Goal: Task Accomplishment & Management: Manage account settings

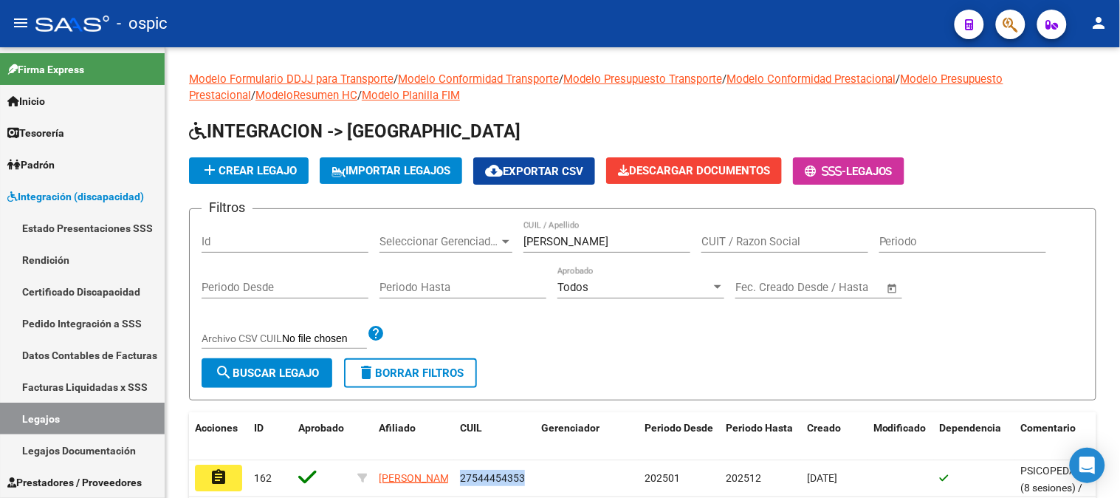
scroll to position [50, 0]
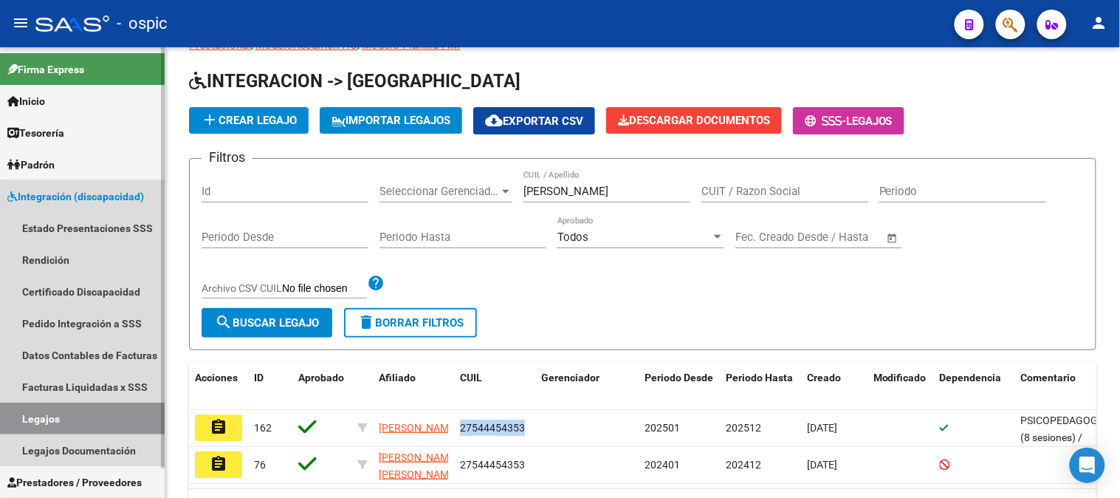
click at [52, 200] on span "Integración (discapacidad)" at bounding box center [75, 196] width 137 height 16
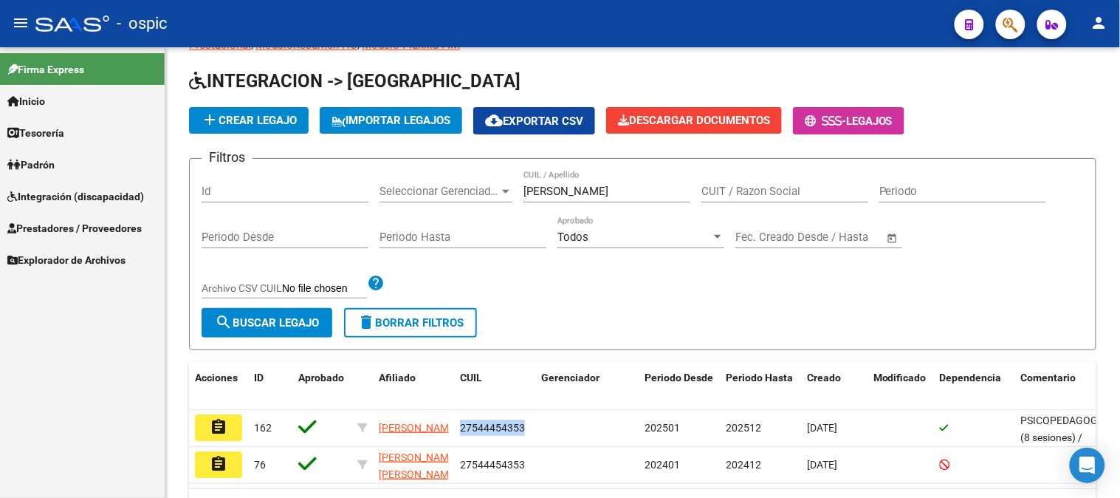
click at [71, 233] on span "Prestadores / Proveedores" at bounding box center [74, 228] width 134 height 16
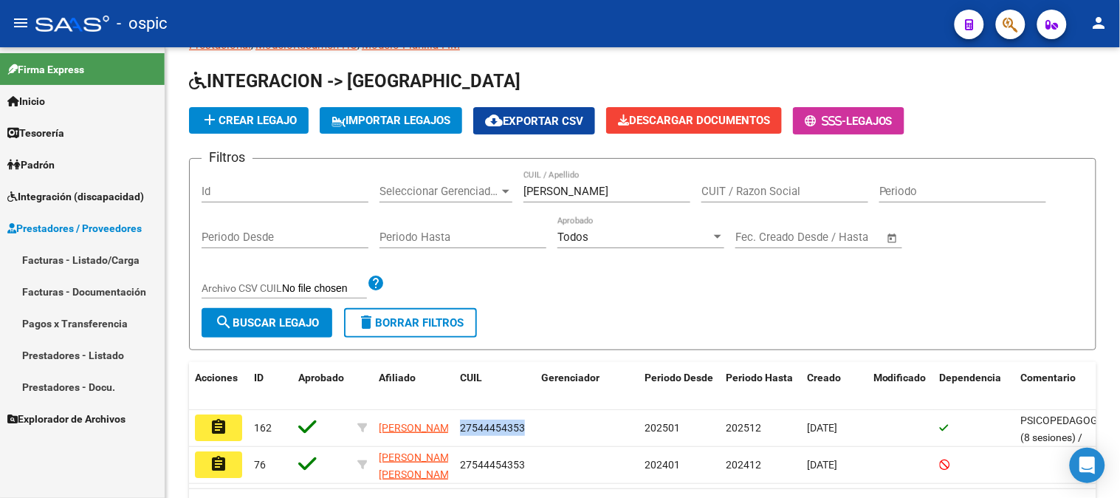
click at [100, 233] on span "Prestadores / Proveedores" at bounding box center [74, 228] width 134 height 16
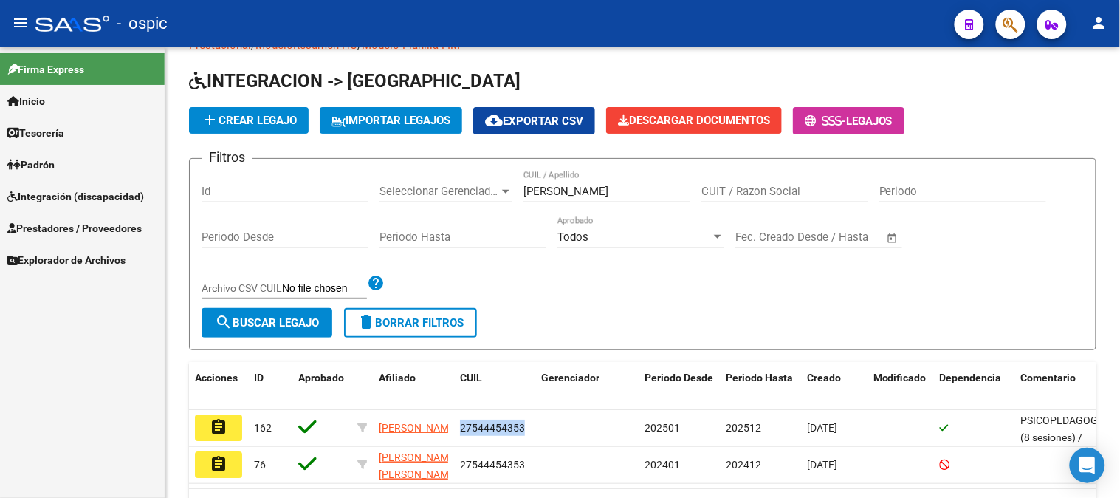
click at [100, 253] on span "Explorador de Archivos" at bounding box center [66, 260] width 118 height 16
click at [116, 188] on span "Integración (discapacidad)" at bounding box center [75, 196] width 137 height 16
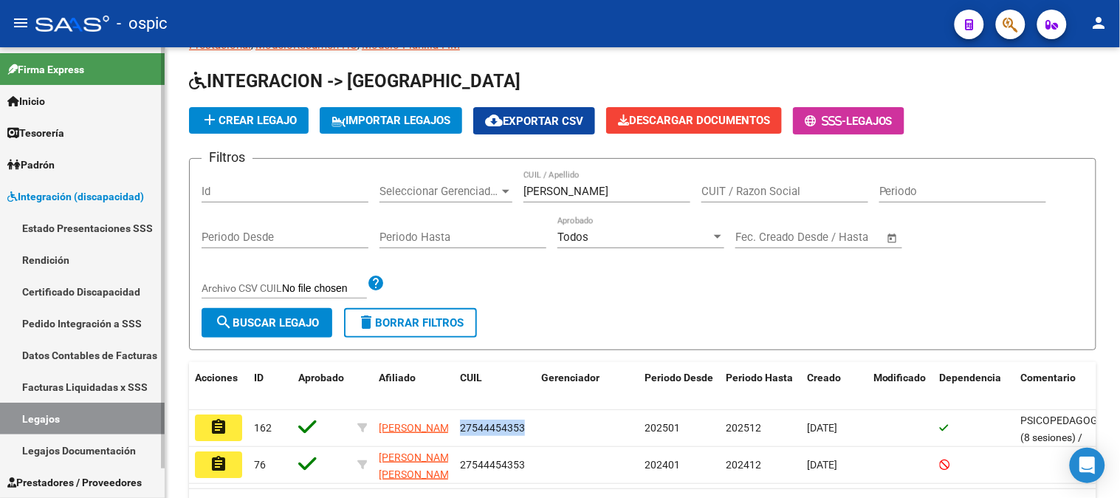
click at [117, 191] on span "Integración (discapacidad)" at bounding box center [75, 196] width 137 height 16
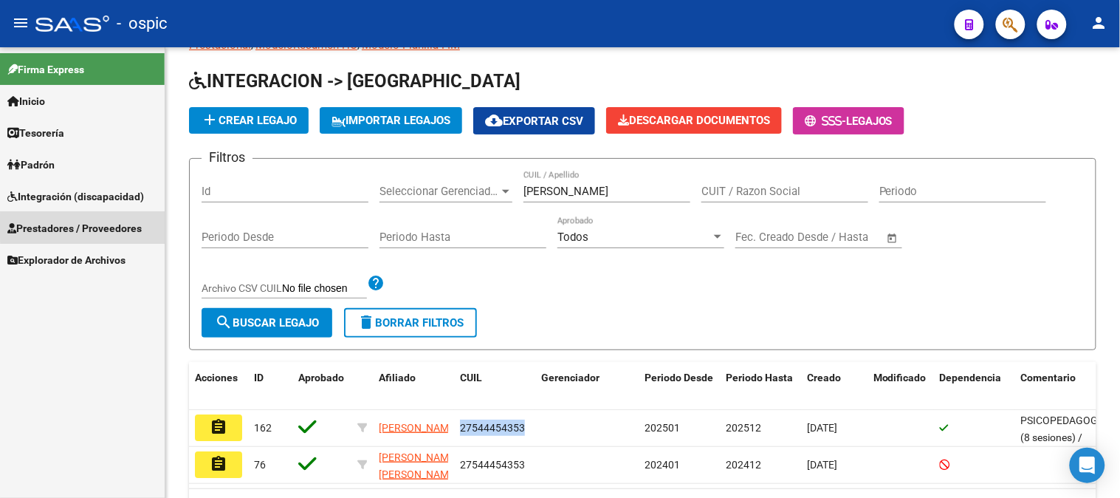
click at [113, 227] on span "Prestadores / Proveedores" at bounding box center [74, 228] width 134 height 16
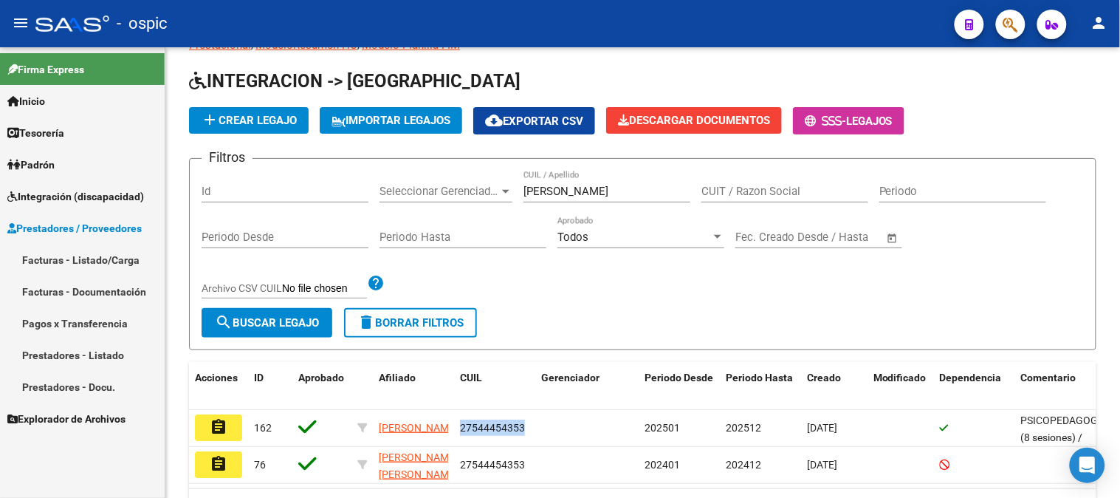
drag, startPoint x: 97, startPoint y: 357, endPoint x: 151, endPoint y: 336, distance: 58.4
click at [97, 357] on link "Prestadores - Listado" at bounding box center [82, 355] width 165 height 32
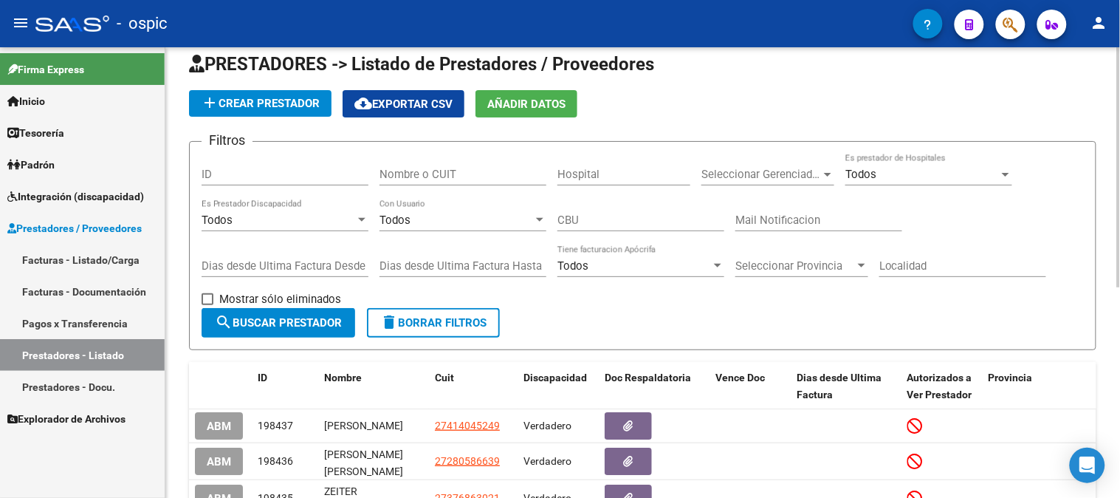
scroll to position [50, 0]
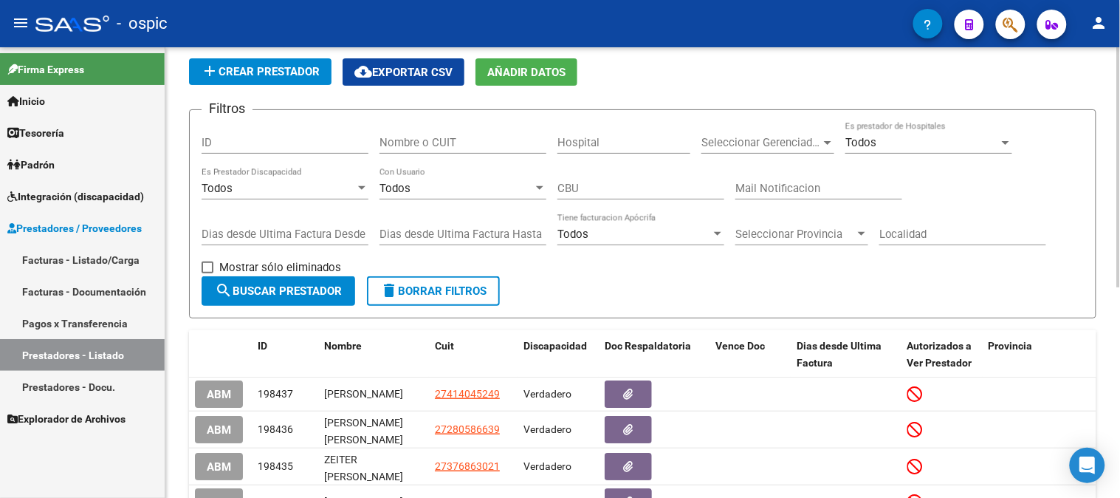
click at [476, 140] on input "Nombre o CUIT" at bounding box center [463, 142] width 167 height 13
type input "l"
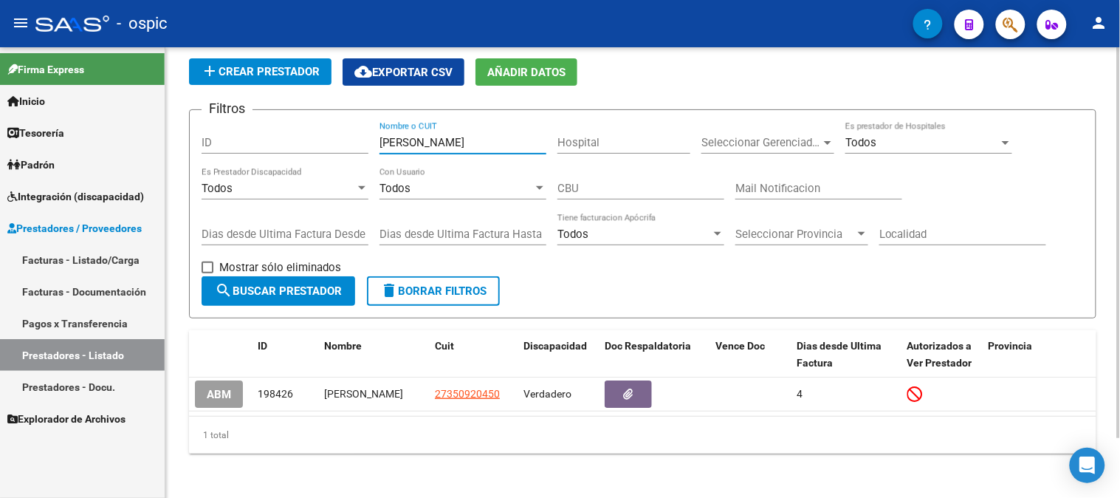
type input "[PERSON_NAME]"
click at [72, 192] on span "Integración (discapacidad)" at bounding box center [75, 196] width 137 height 16
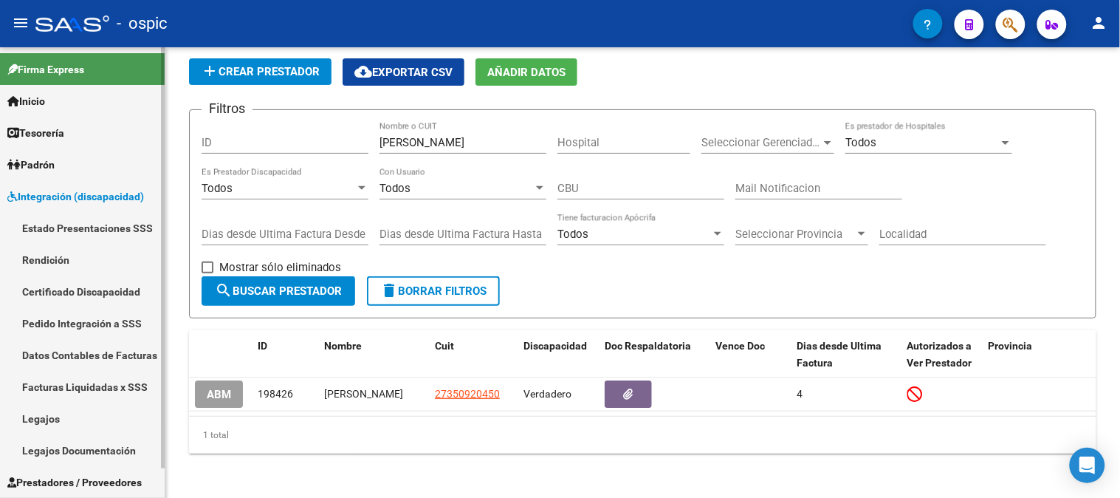
click at [60, 412] on link "Legajos" at bounding box center [82, 418] width 165 height 32
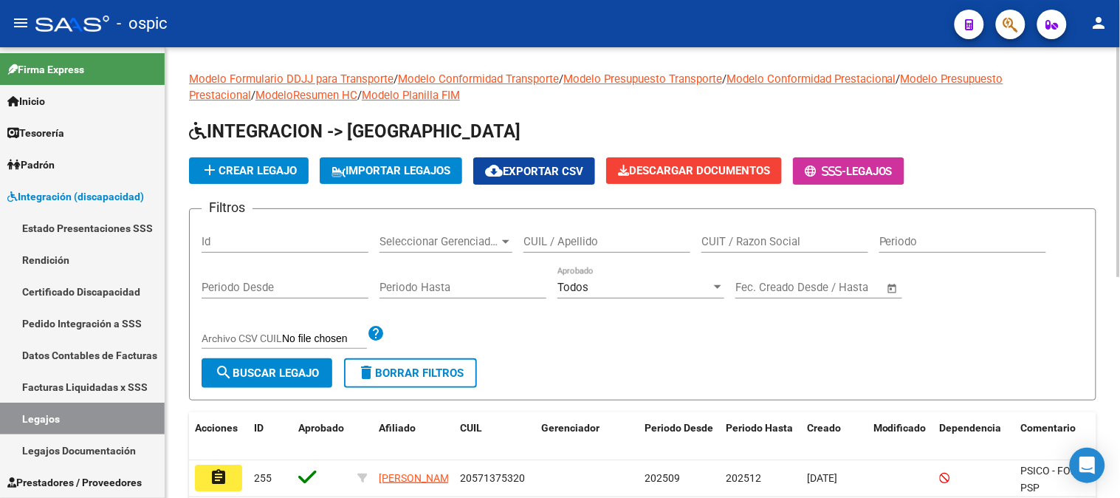
click at [600, 241] on input "CUIL / Apellido" at bounding box center [607, 241] width 167 height 13
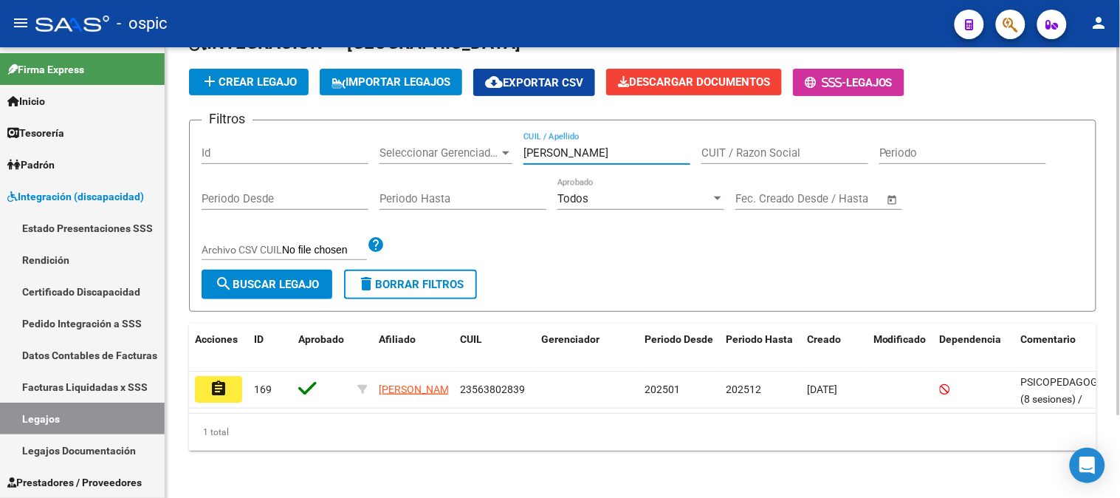
scroll to position [100, 0]
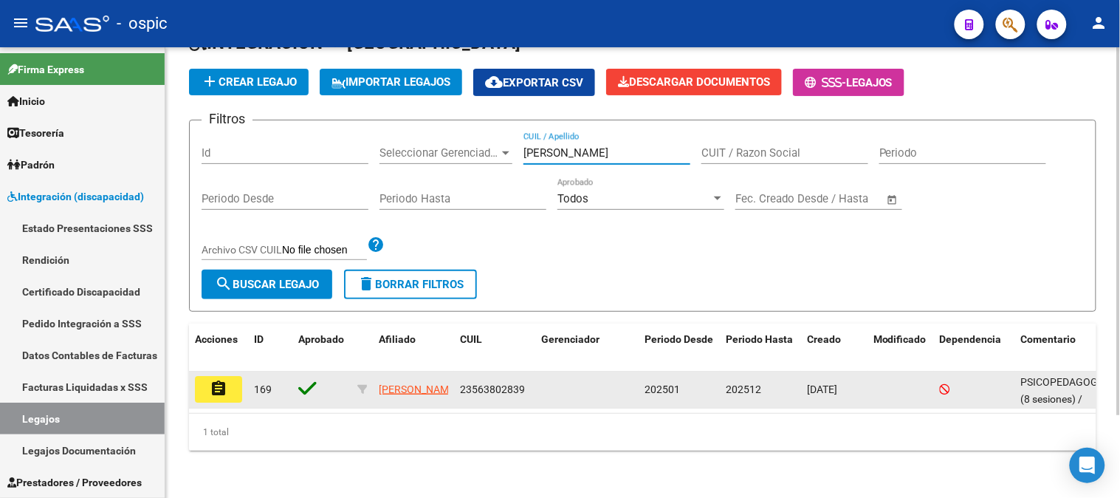
type input "[PERSON_NAME]"
click at [233, 376] on button "assignment" at bounding box center [218, 389] width 47 height 27
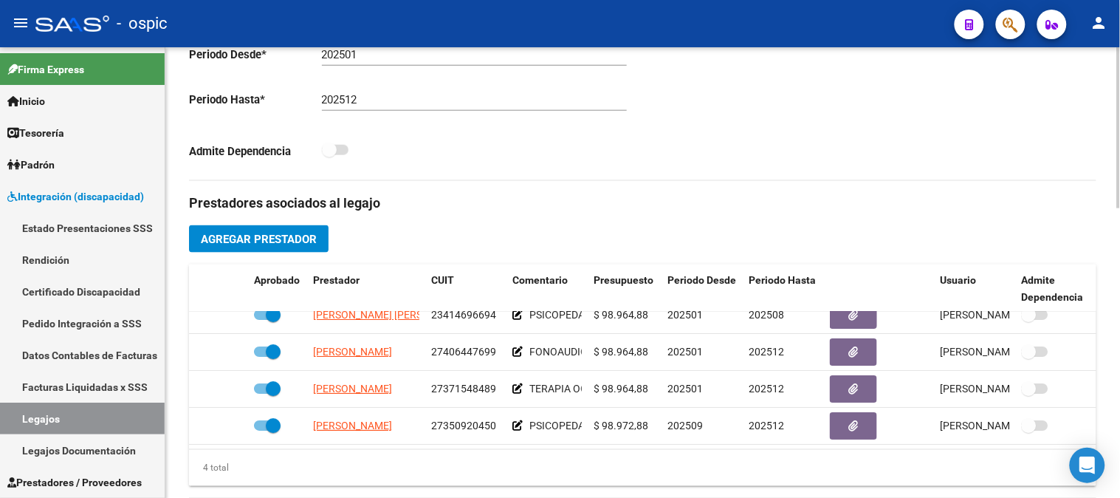
scroll to position [27, 0]
click at [1073, 461] on div "Open Intercom Messenger" at bounding box center [1087, 465] width 39 height 39
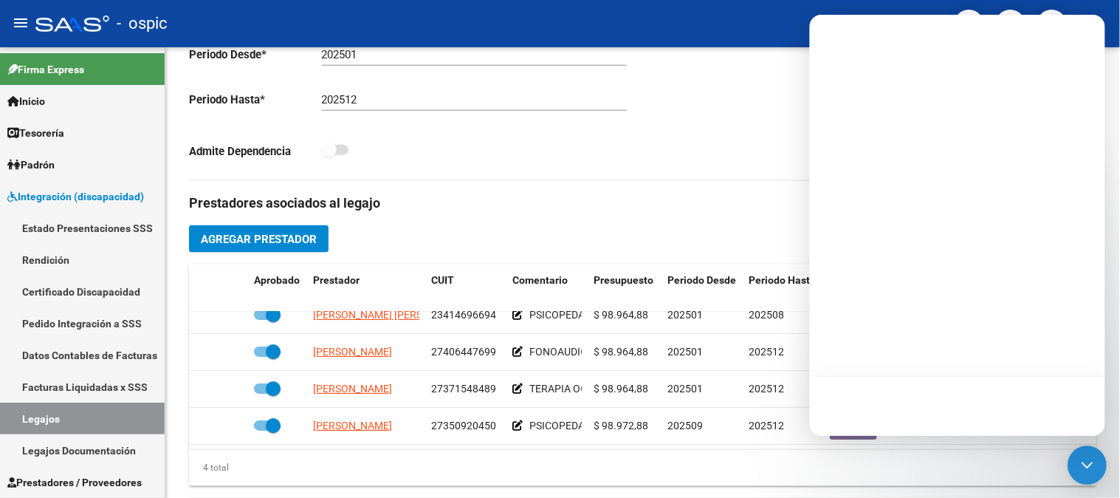
click at [1089, 467] on icon "Open Intercom Messenger" at bounding box center [1087, 465] width 11 height 6
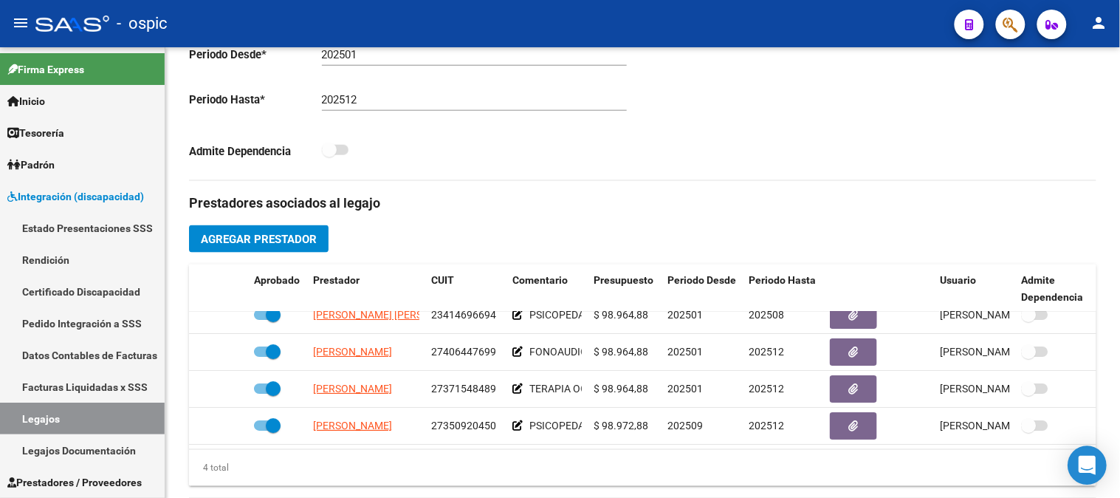
click at [1080, 469] on icon "Open Intercom Messenger" at bounding box center [1087, 465] width 19 height 19
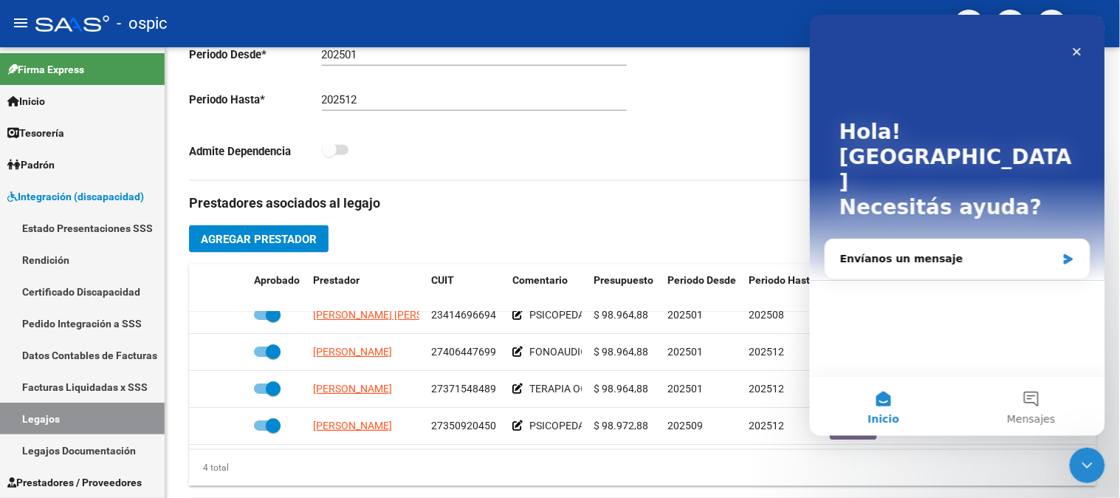
scroll to position [0, 0]
click at [1027, 396] on button "Mensajes" at bounding box center [1031, 405] width 148 height 59
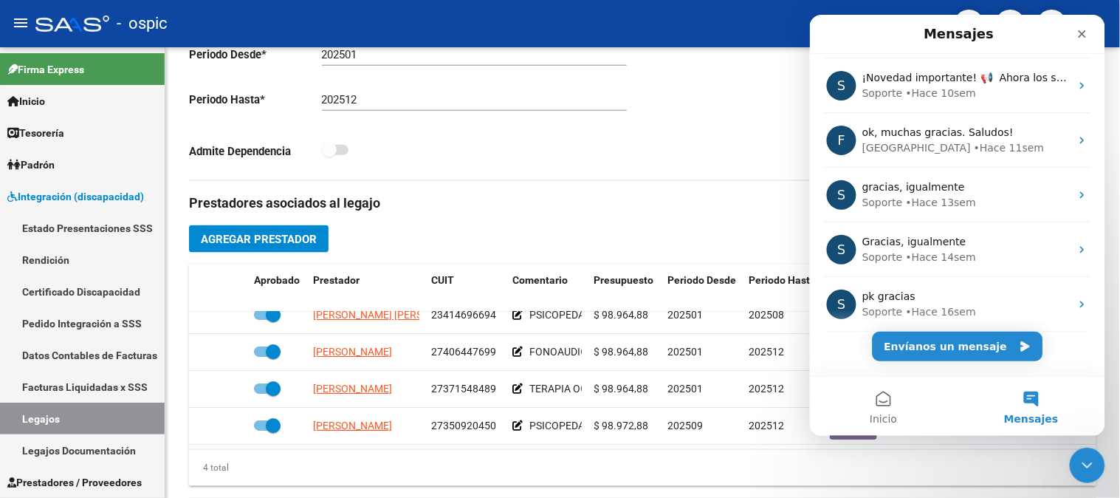
scroll to position [284, 0]
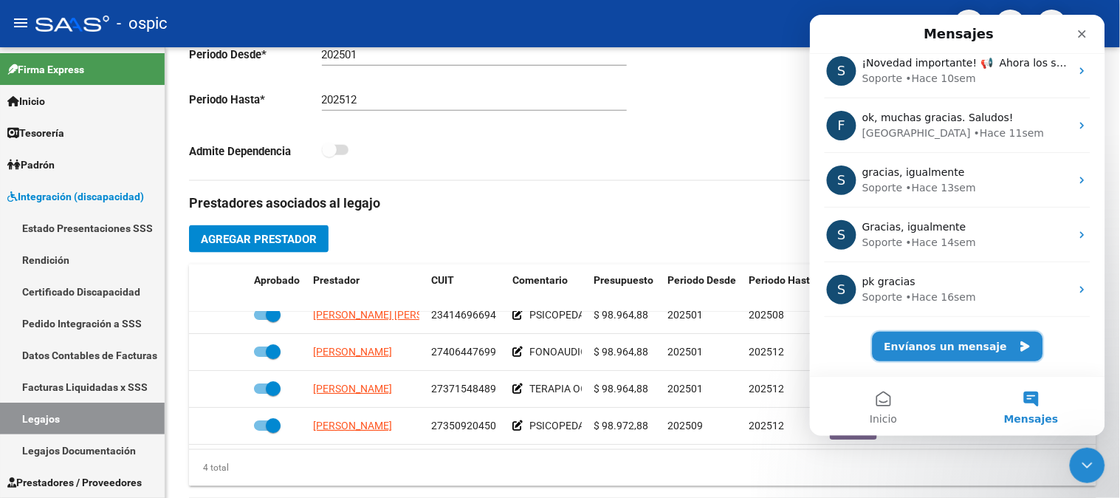
click at [972, 343] on button "Envíanos un mensaje" at bounding box center [957, 346] width 171 height 30
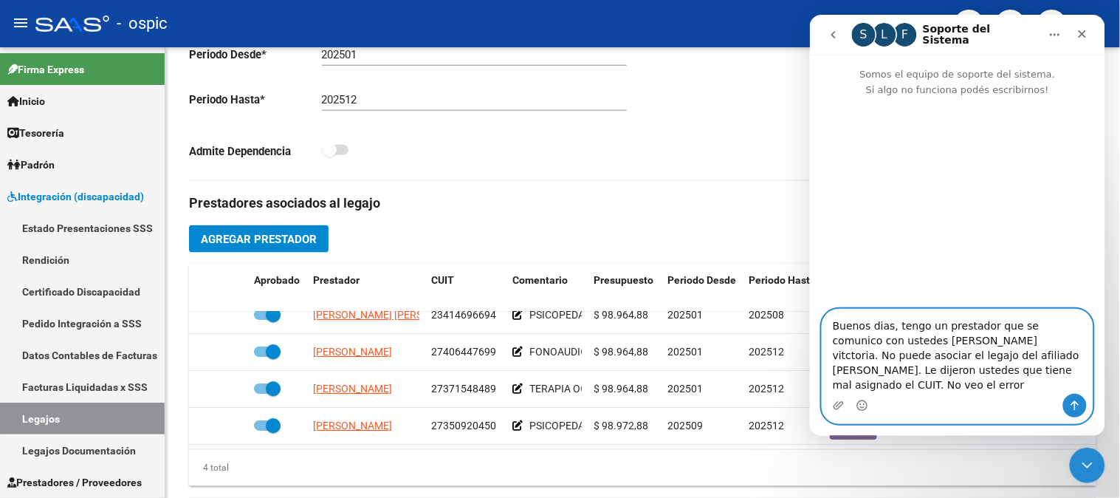
type textarea "Buenos dias, tengo un prestador que se comunico con ustedes [PERSON_NAME] vitct…"
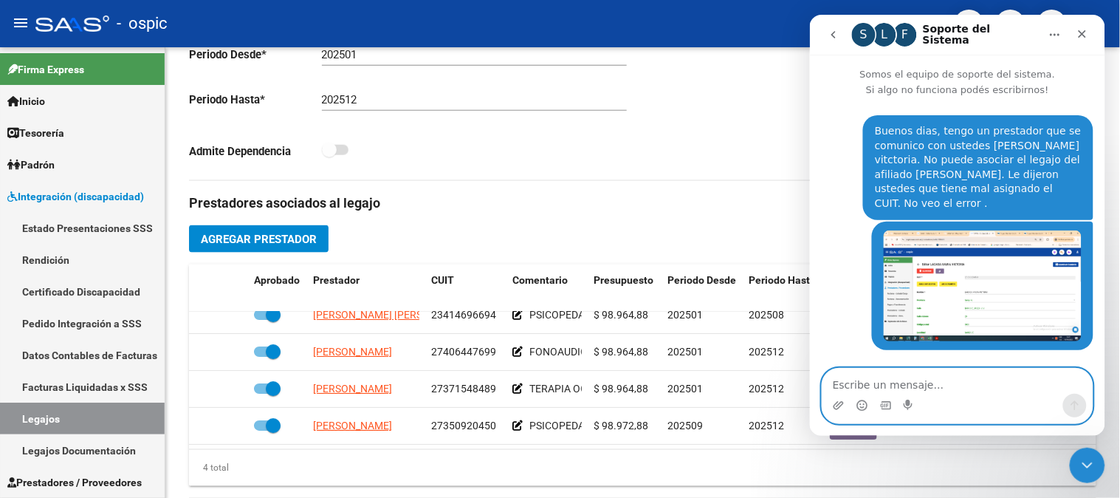
click at [892, 381] on textarea "Escribe un mensaje..." at bounding box center [957, 380] width 270 height 25
click at [929, 377] on textarea "Escribe un mensaje..." at bounding box center [957, 380] width 270 height 25
type textarea "Indicame por favor cual es el inconveniente"
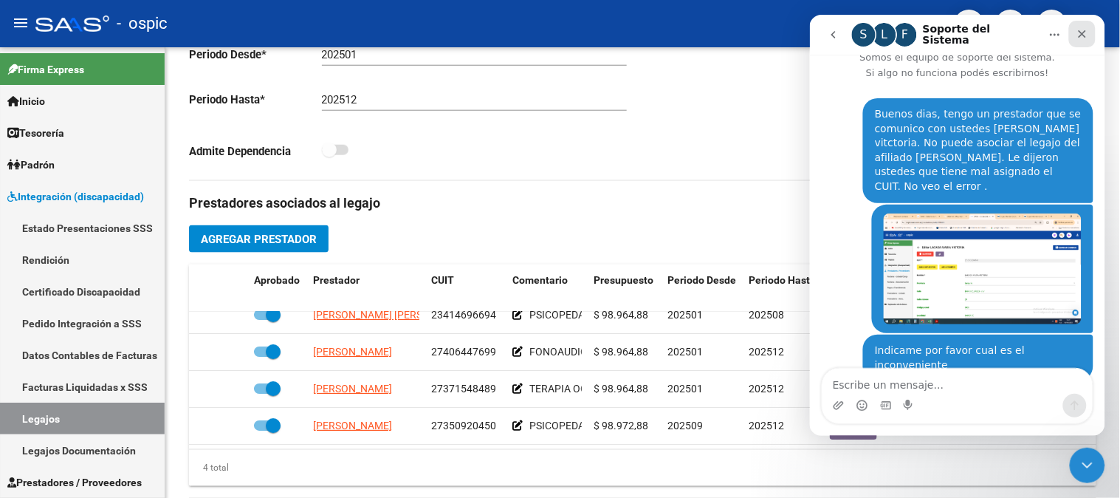
click at [1083, 40] on div "Cerrar" at bounding box center [1081, 33] width 27 height 27
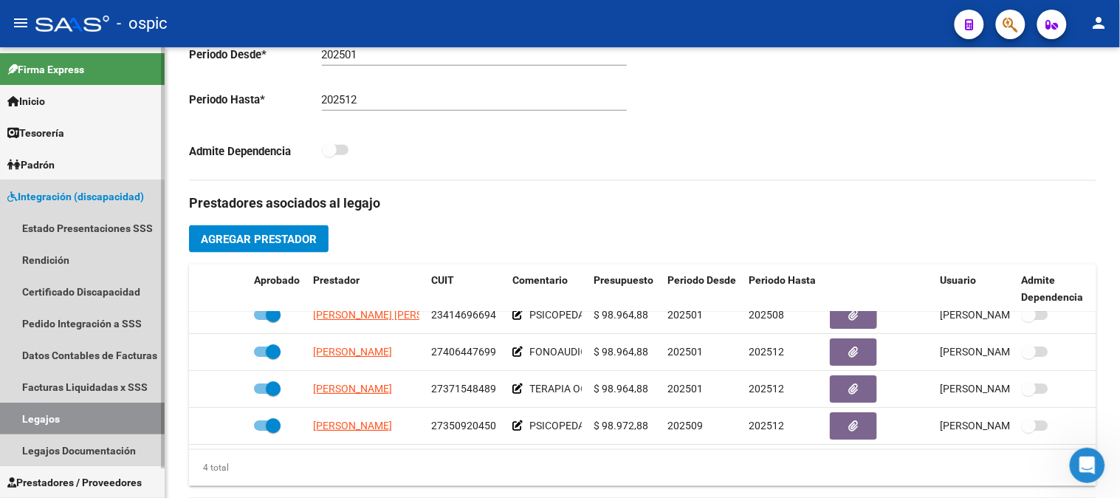
click at [75, 193] on span "Integración (discapacidad)" at bounding box center [75, 196] width 137 height 16
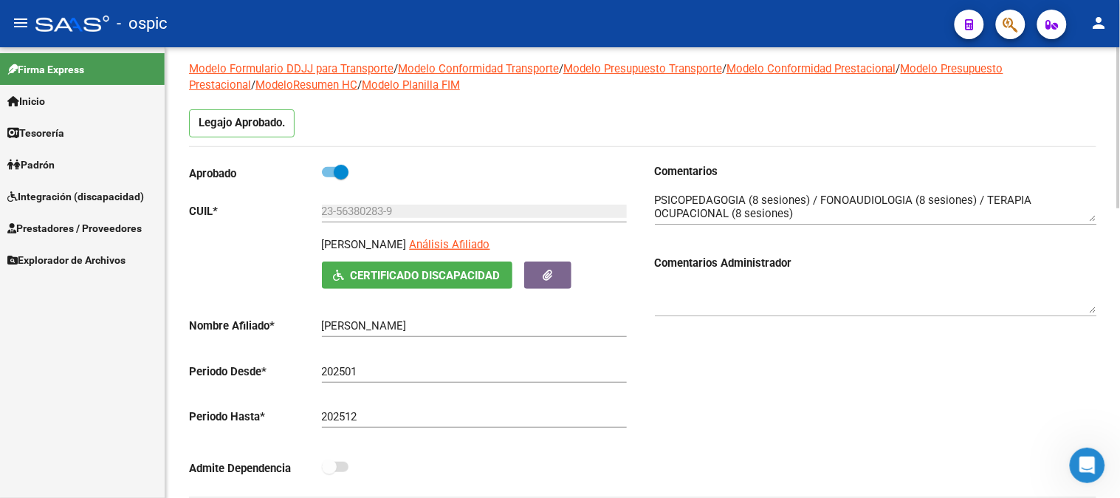
scroll to position [0, 0]
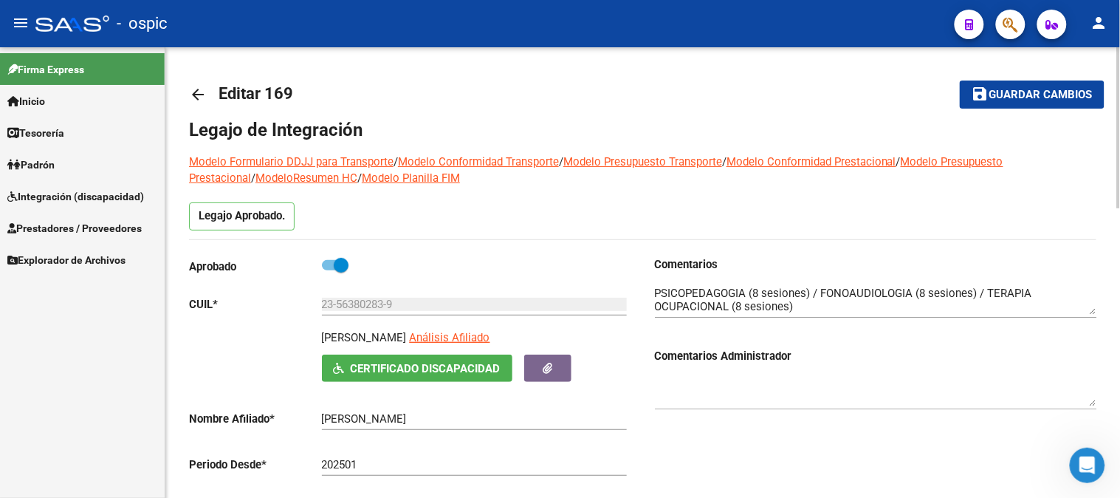
click at [196, 91] on mat-icon "arrow_back" at bounding box center [198, 95] width 18 height 18
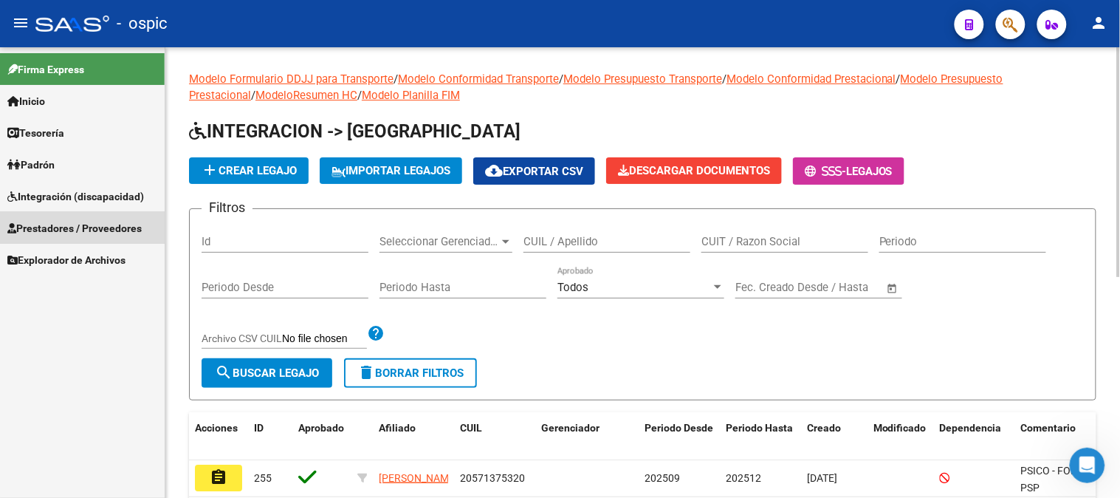
drag, startPoint x: 72, startPoint y: 224, endPoint x: 78, endPoint y: 268, distance: 43.9
click at [72, 226] on span "Prestadores / Proveedores" at bounding box center [74, 228] width 134 height 16
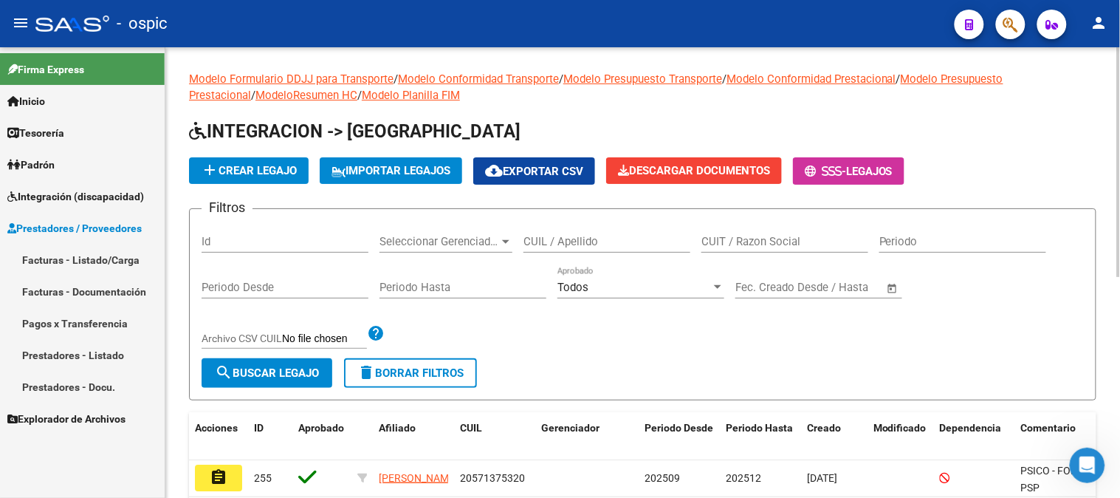
click at [85, 258] on link "Facturas - Listado/Carga" at bounding box center [82, 260] width 165 height 32
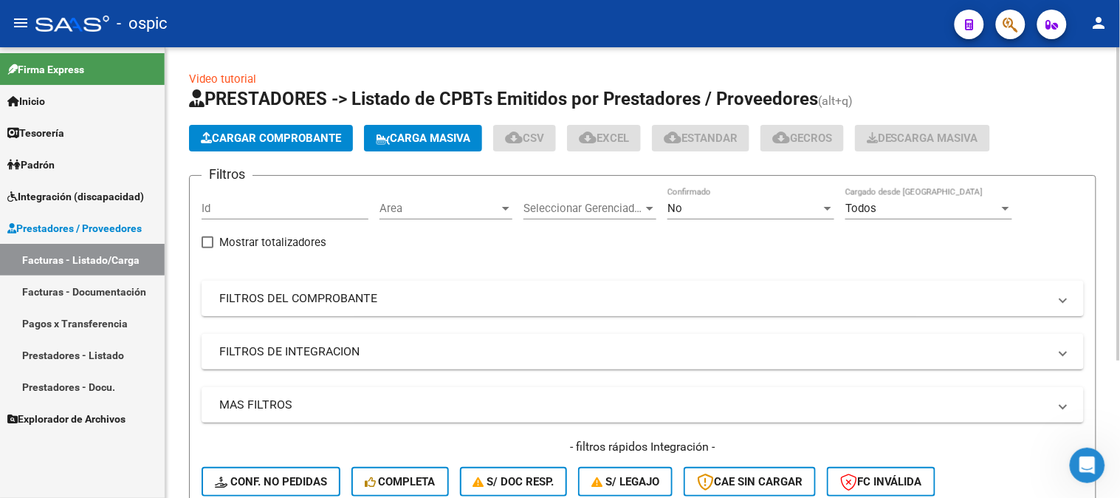
click at [253, 298] on mat-panel-title "FILTROS DEL COMPROBANTE" at bounding box center [633, 298] width 829 height 16
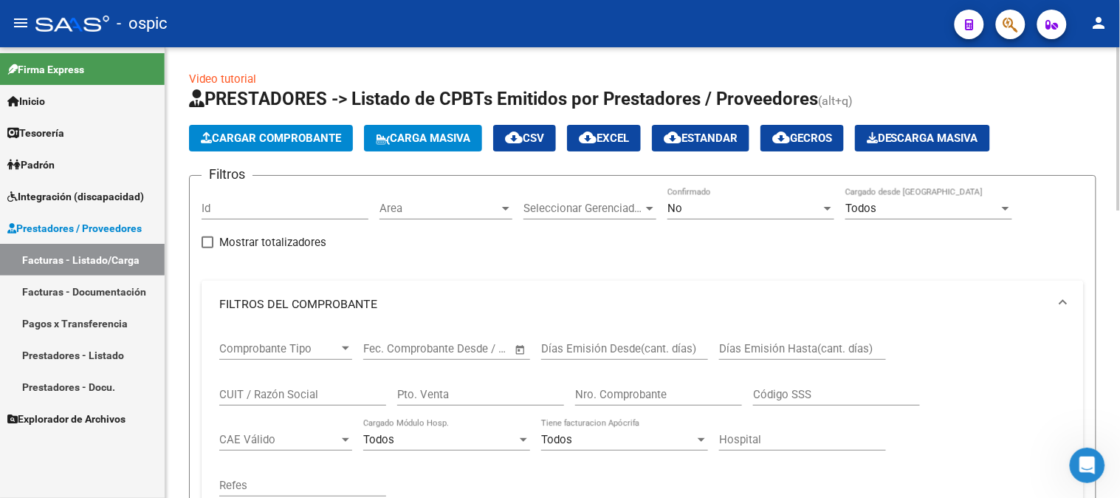
click at [285, 390] on input "CUIT / Razón Social" at bounding box center [302, 394] width 167 height 13
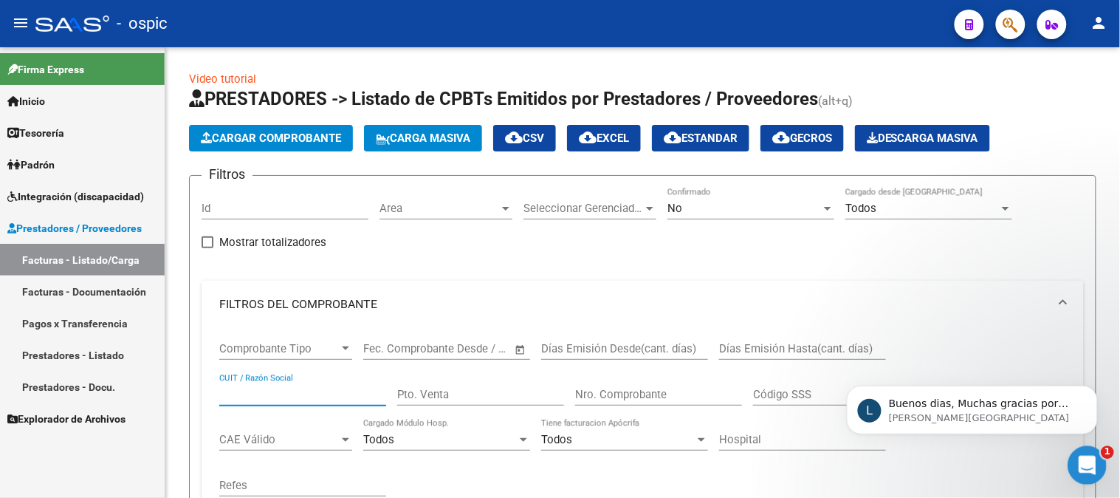
click at [1089, 461] on icon "Abrir Intercom Messenger" at bounding box center [1085, 463] width 24 height 24
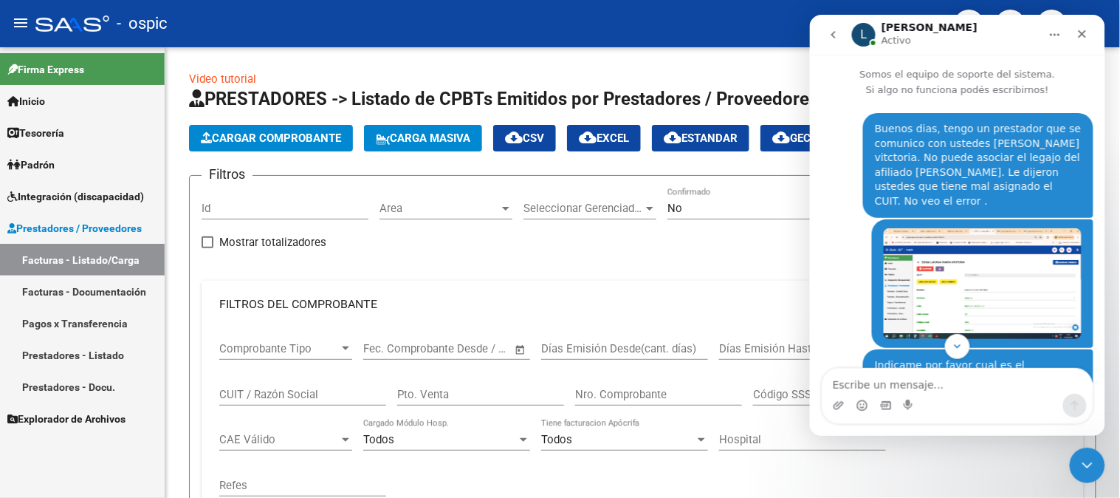
scroll to position [163, 0]
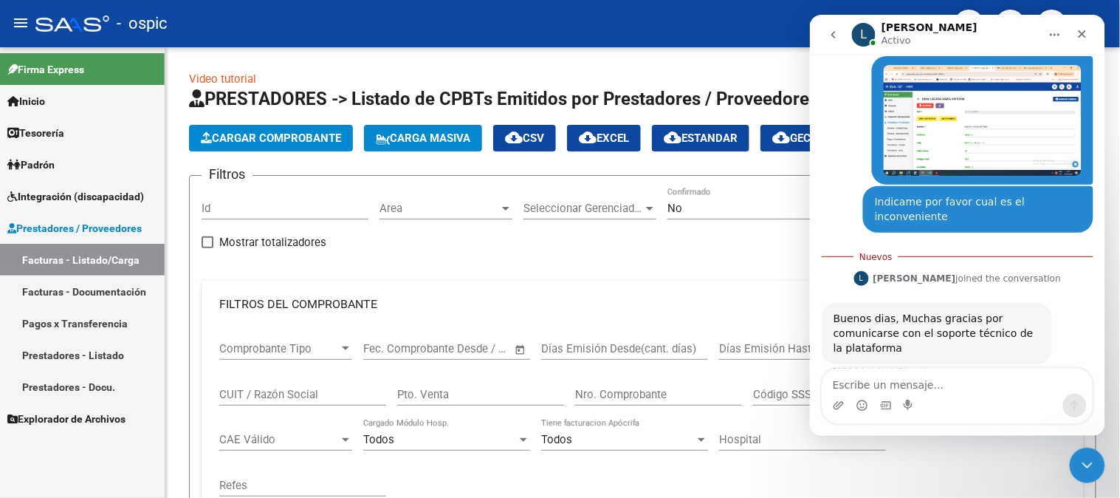
click at [876, 382] on textarea "Escribe un mensaje..." at bounding box center [957, 380] width 270 height 25
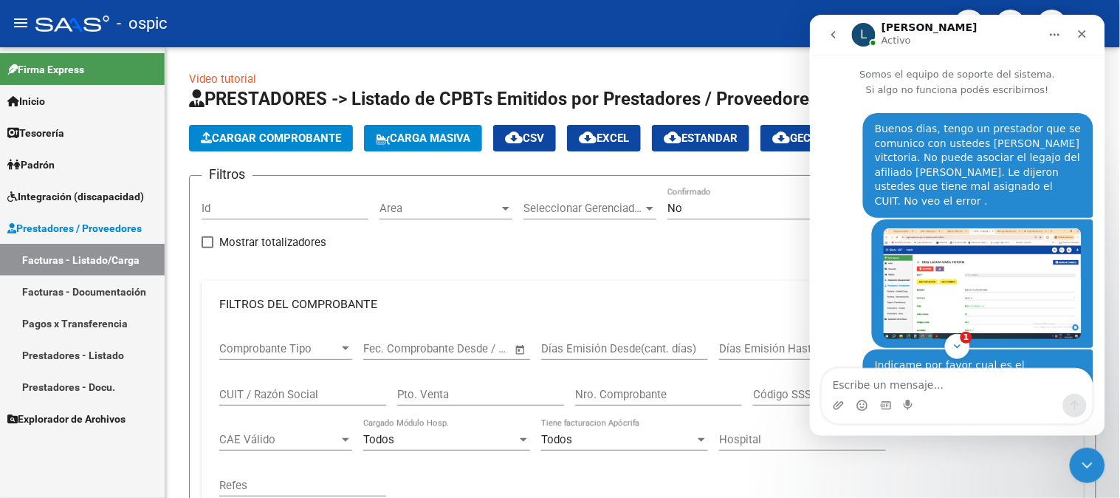
scroll to position [196, 0]
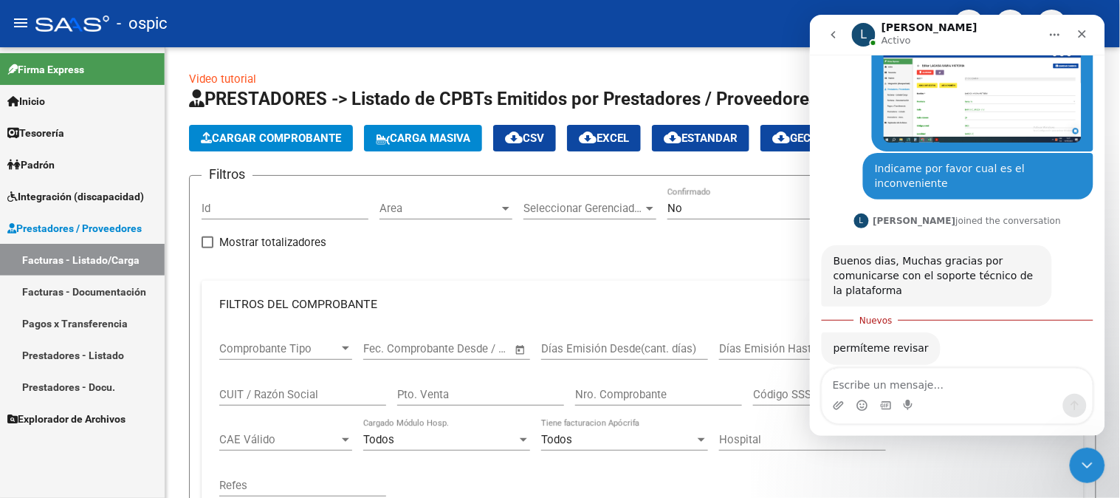
click at [887, 377] on textarea "Escribe un mensaje..." at bounding box center [957, 380] width 270 height 25
click at [296, 388] on input "CUIT / Razón Social" at bounding box center [302, 394] width 167 height 13
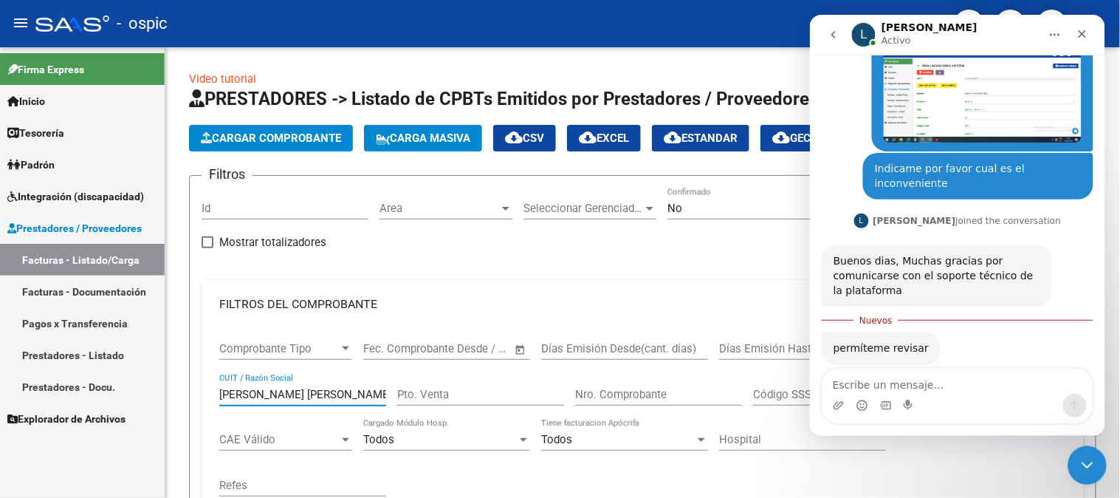
type input "[PERSON_NAME] [PERSON_NAME]"
click at [1082, 456] on icon "Cerrar Intercom Messenger" at bounding box center [1085, 463] width 18 height 18
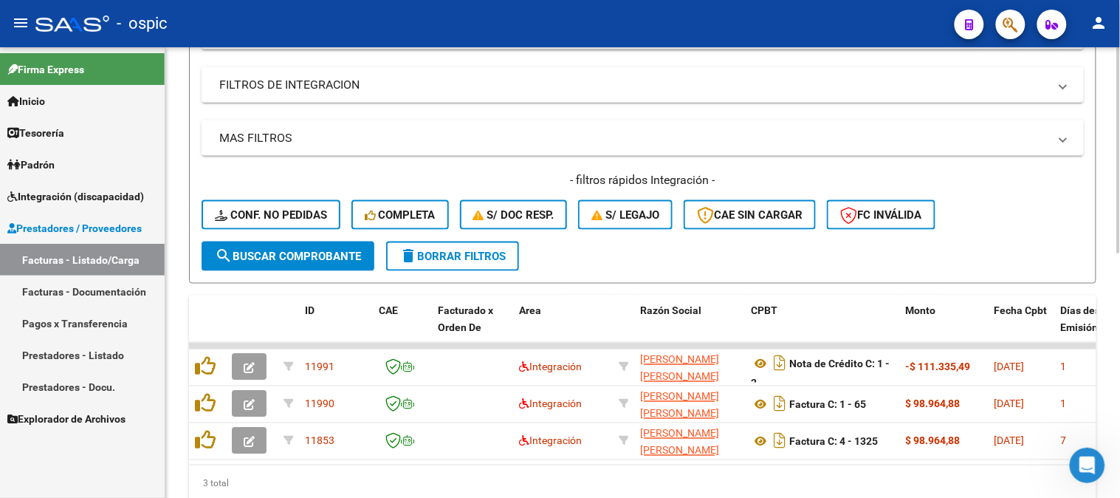
scroll to position [492, 0]
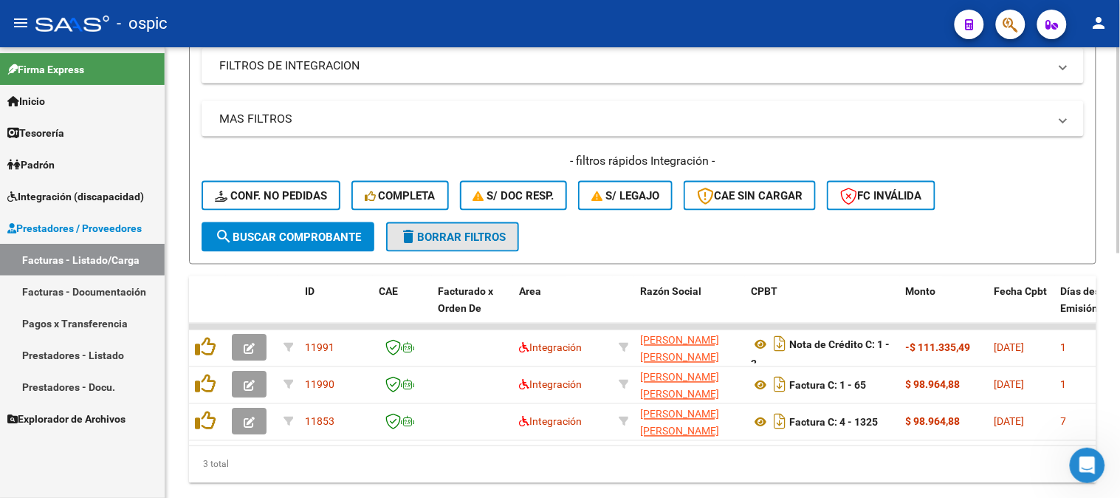
click at [478, 244] on button "delete Borrar Filtros" at bounding box center [452, 237] width 133 height 30
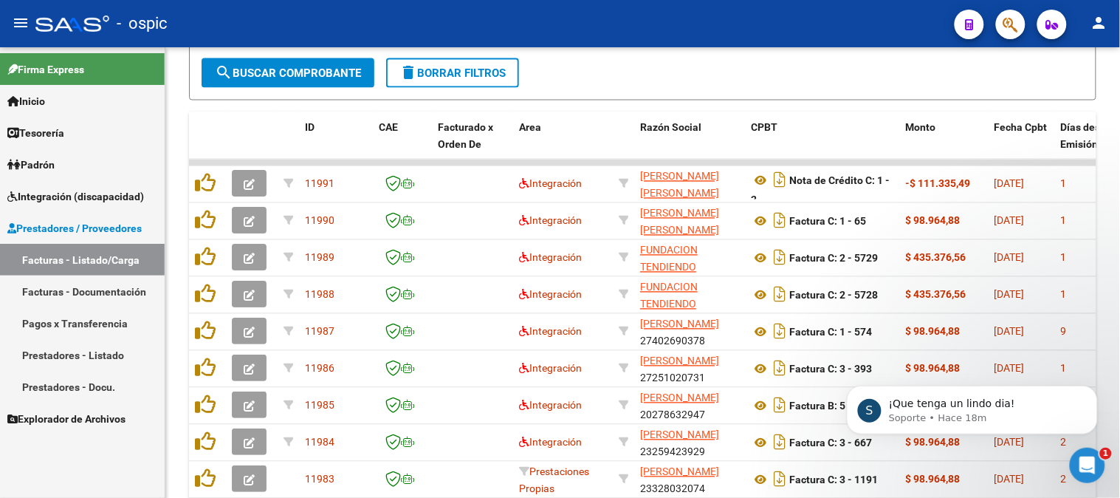
scroll to position [465, 0]
click at [1086, 461] on icon "Abrir Intercom Messenger" at bounding box center [1085, 463] width 24 height 24
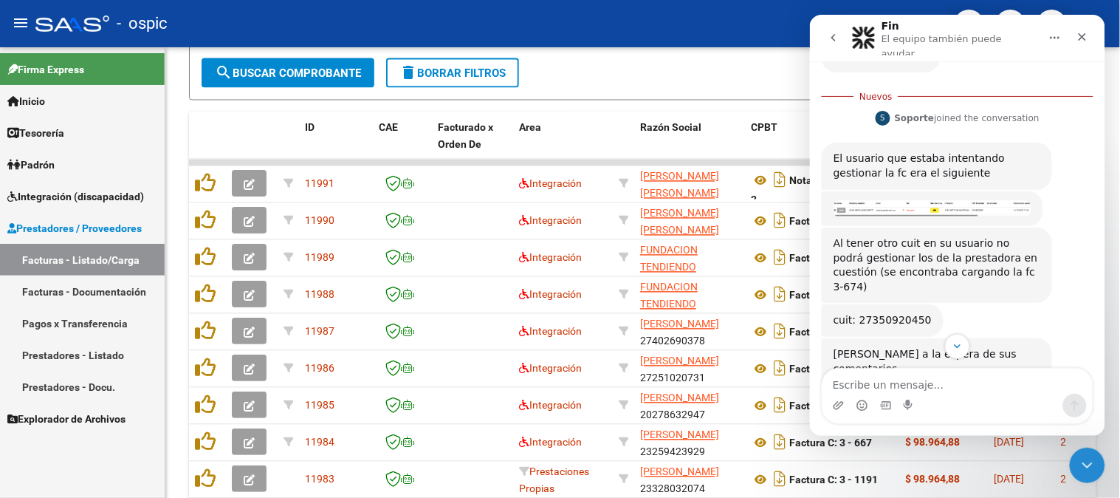
scroll to position [473, 0]
click at [957, 198] on img "Soporte dice…" at bounding box center [932, 206] width 198 height 17
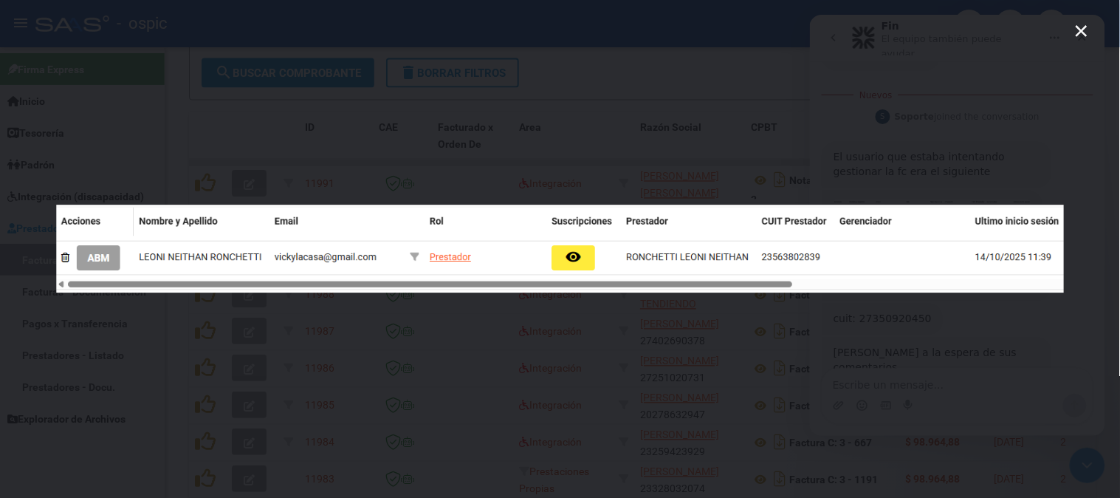
click at [1079, 30] on icon "Cerrar" at bounding box center [1082, 31] width 18 height 18
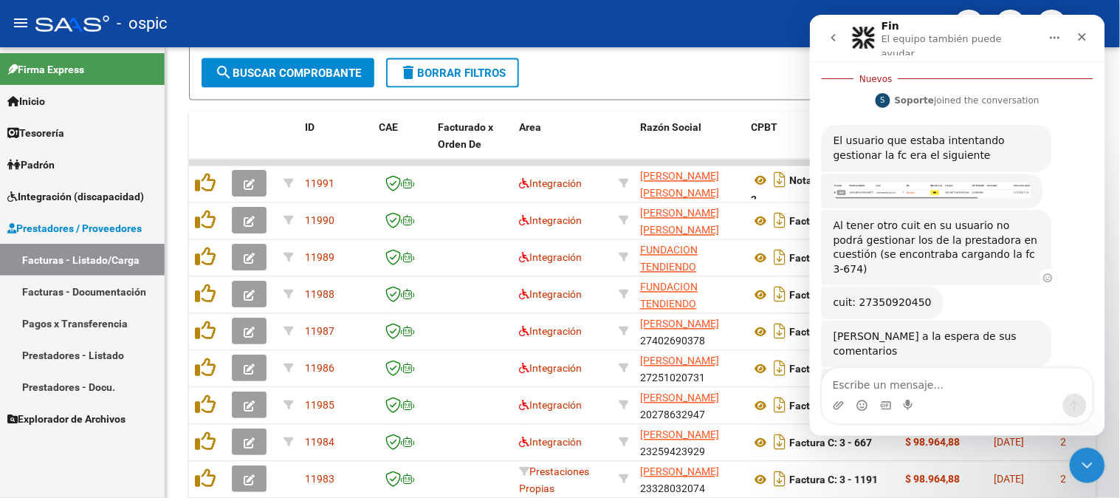
scroll to position [407, 0]
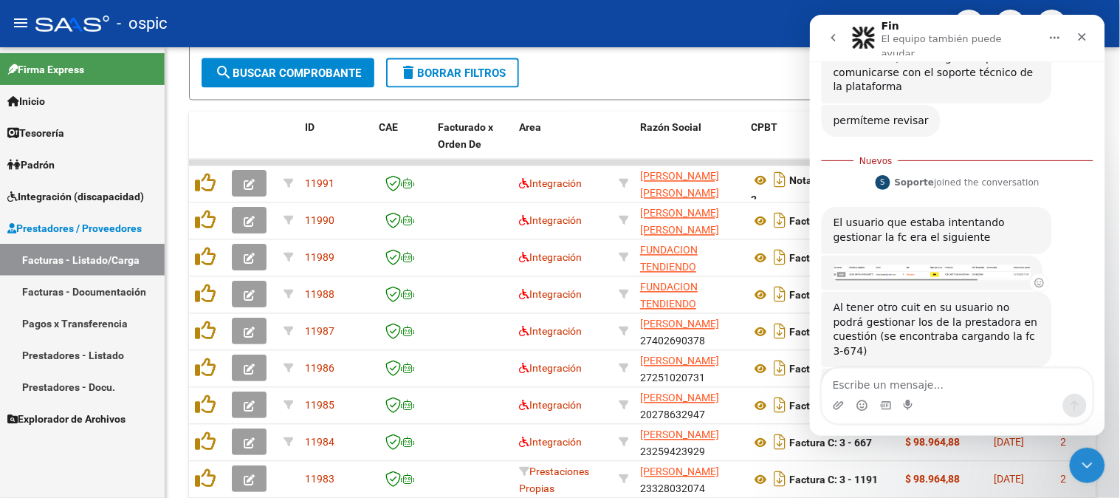
click at [965, 255] on div "Soporte • Hace 38m" at bounding box center [932, 272] width 222 height 35
click at [959, 382] on div "cuit: 27350920450 Soporte • Hace 36m" at bounding box center [957, 399] width 272 height 34
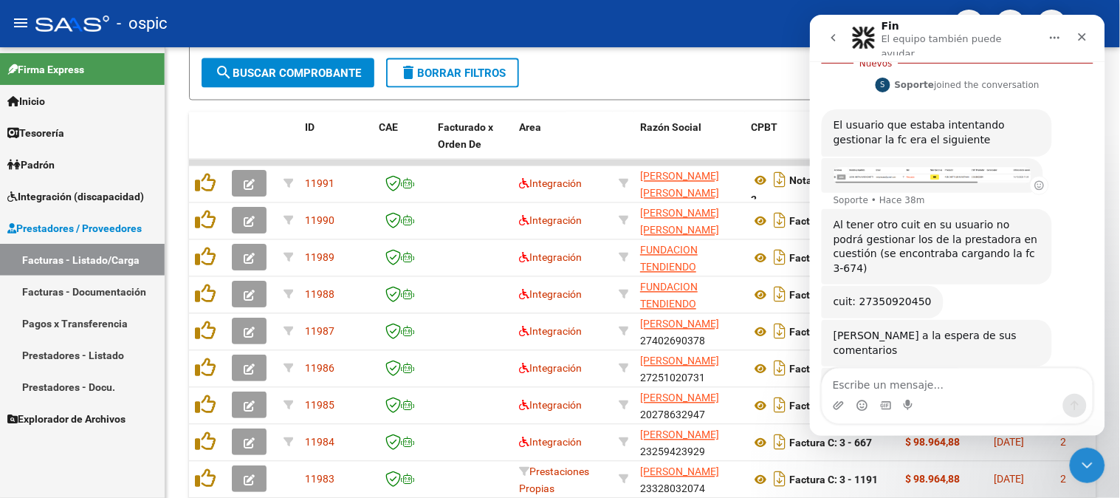
click at [930, 166] on img "Soporte dice…" at bounding box center [932, 174] width 198 height 17
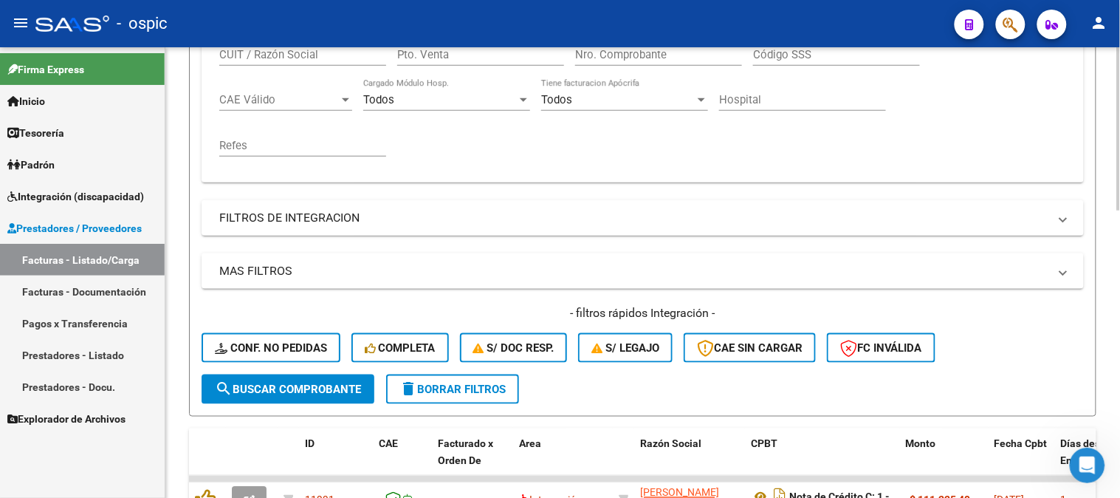
scroll to position [246, 0]
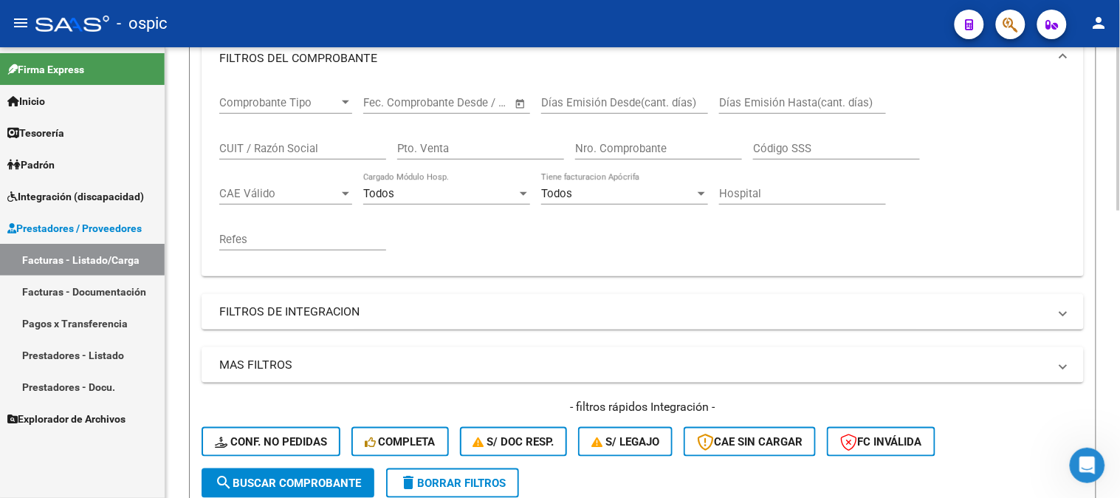
click at [282, 154] on input "CUIT / Razón Social" at bounding box center [302, 148] width 167 height 13
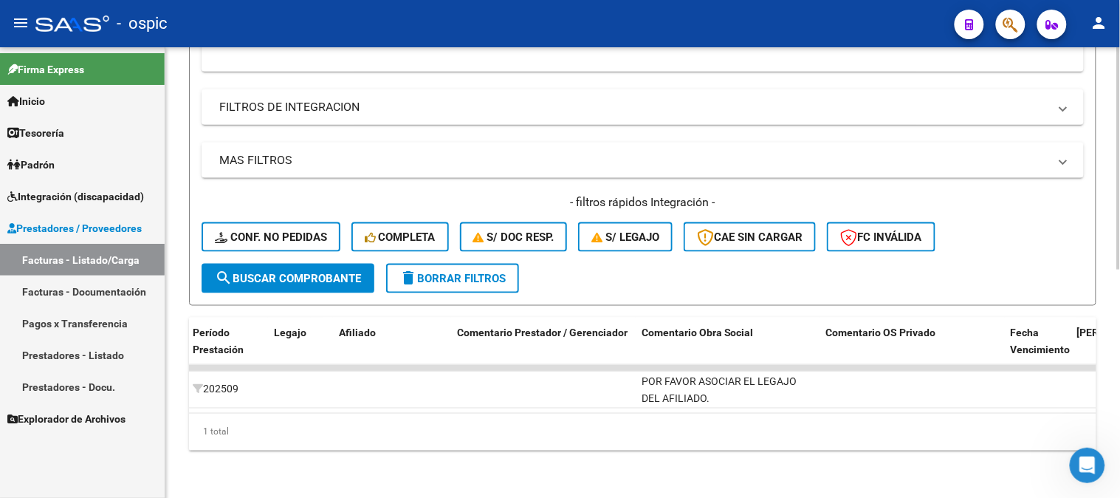
scroll to position [0, 0]
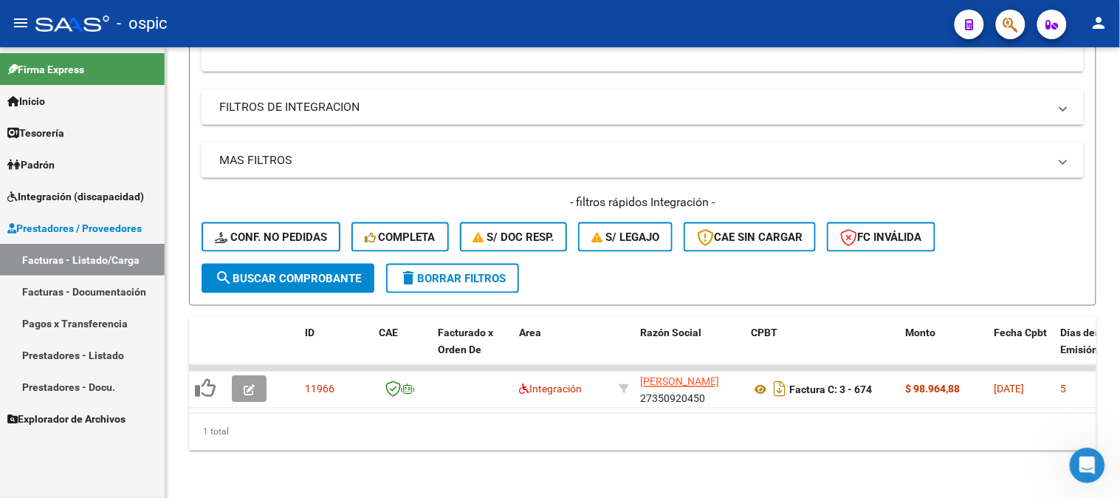
type input "[PERSON_NAME]"
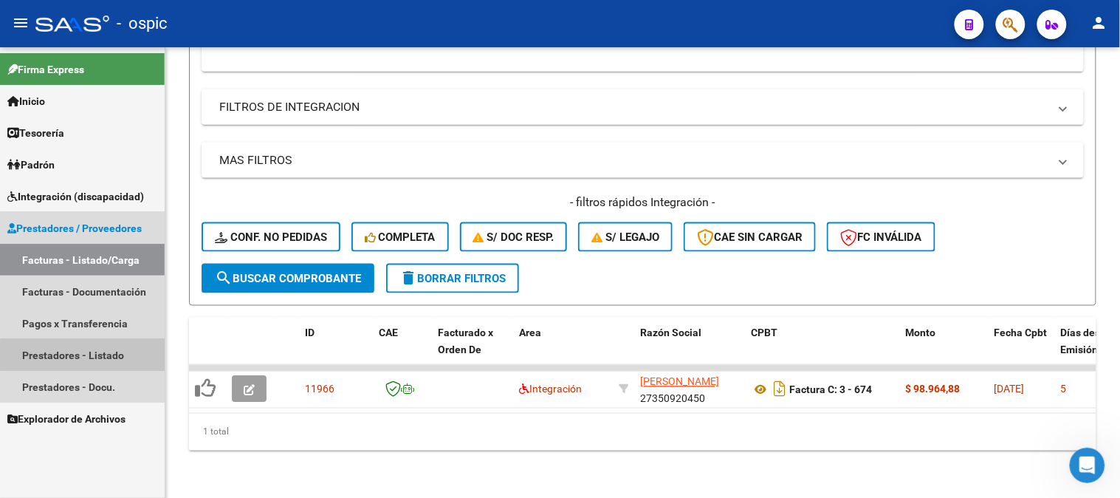
click at [86, 355] on link "Prestadores - Listado" at bounding box center [82, 355] width 165 height 32
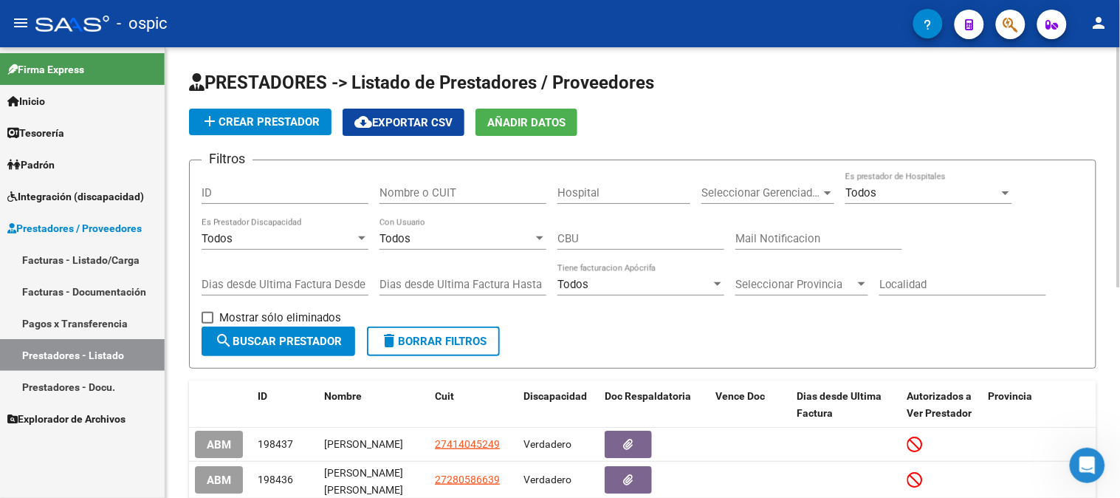
click at [473, 191] on input "Nombre o CUIT" at bounding box center [463, 192] width 167 height 13
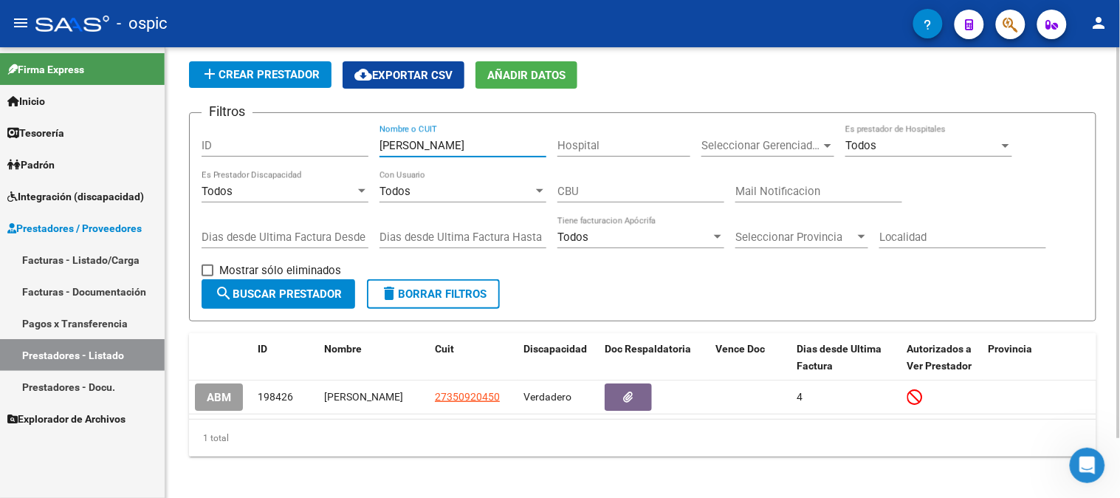
scroll to position [69, 0]
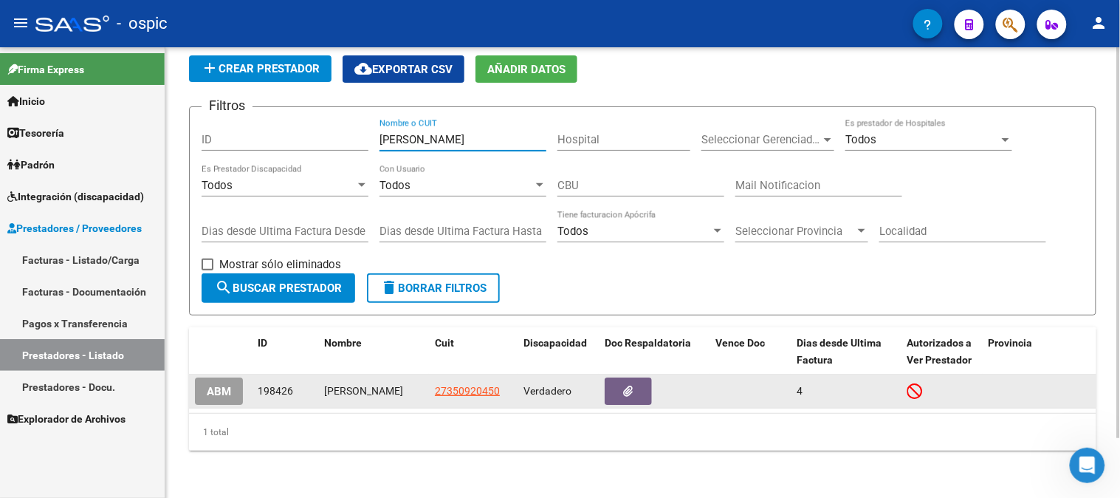
type input "[PERSON_NAME]"
click at [222, 385] on span "ABM" at bounding box center [219, 391] width 24 height 13
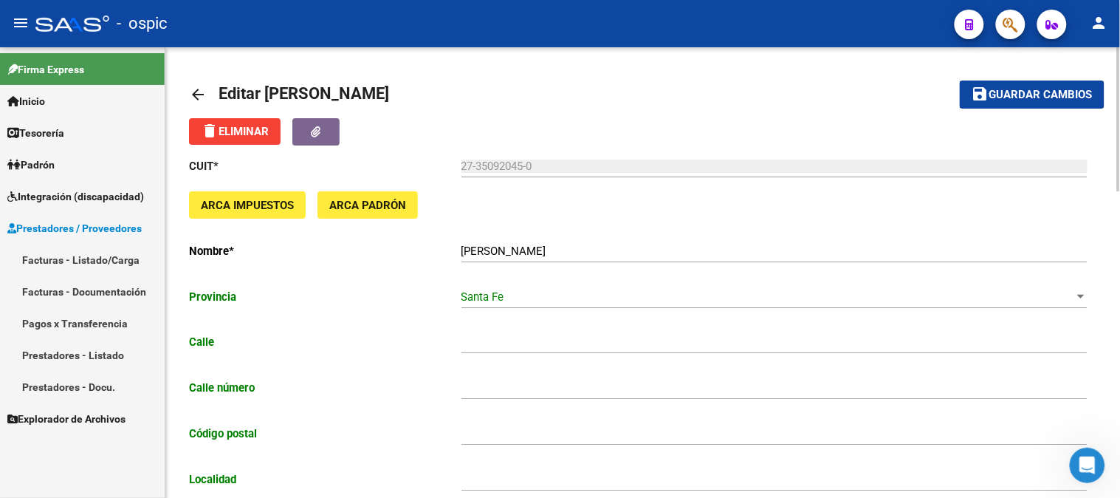
type input "BARRIO [GEOGRAPHIC_DATA] - VIV"
type input "29"
type input "3000"
type input "[GEOGRAPHIC_DATA]"
type input "869090"
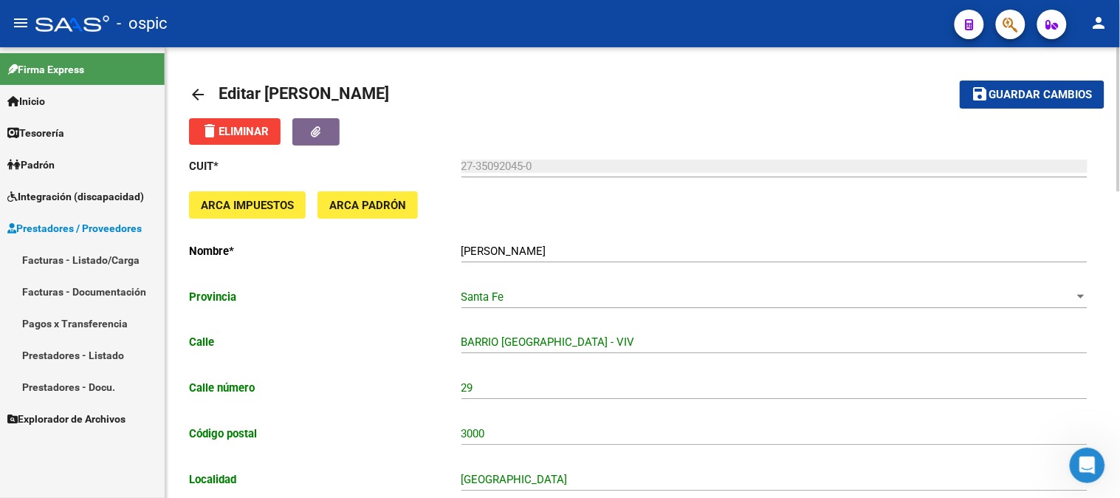
click at [193, 94] on mat-icon "arrow_back" at bounding box center [198, 95] width 18 height 18
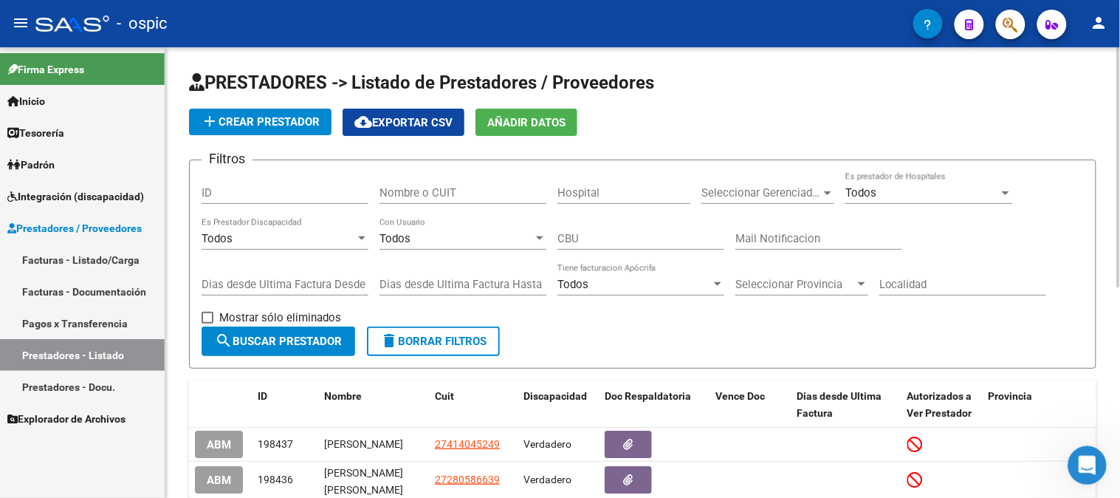
click at [1091, 463] on icon "Abrir Intercom Messenger" at bounding box center [1085, 463] width 24 height 24
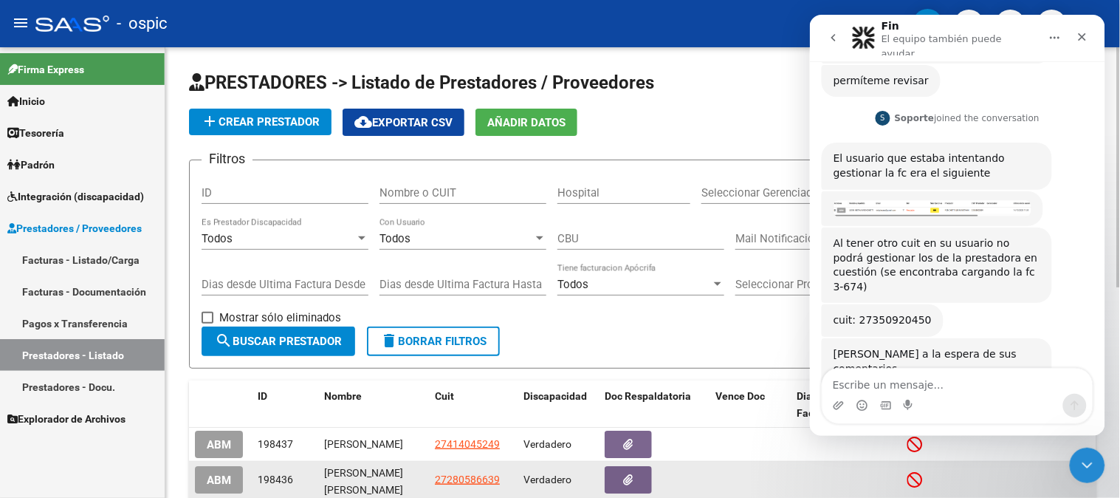
scroll to position [465, 0]
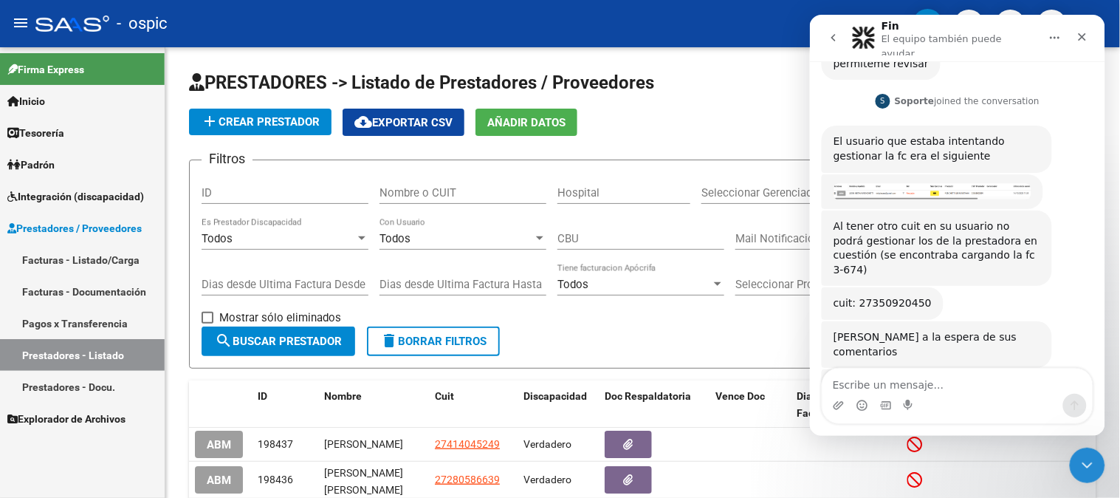
click at [908, 385] on textarea "Escribe un mensaje..." at bounding box center [957, 380] width 270 height 25
type textarea "l"
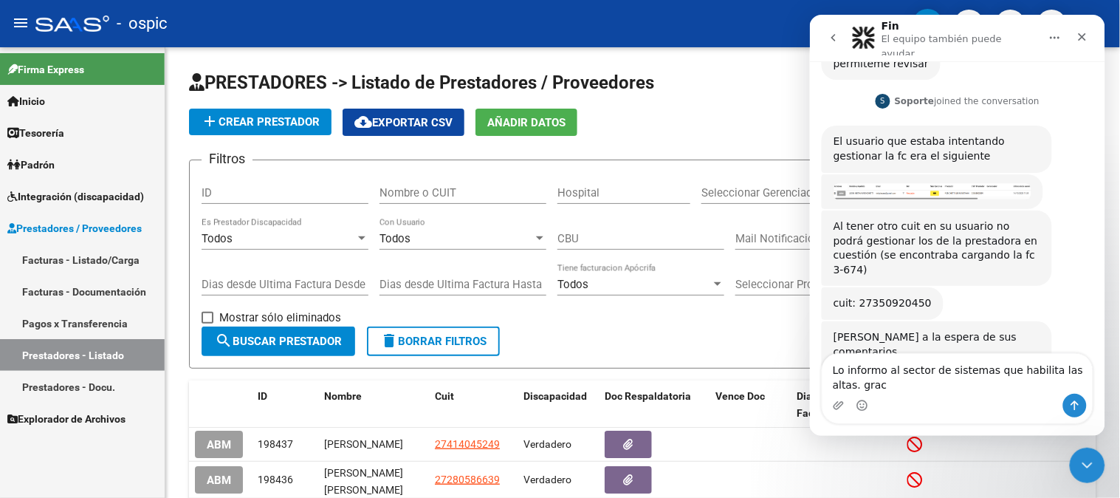
scroll to position [480, 0]
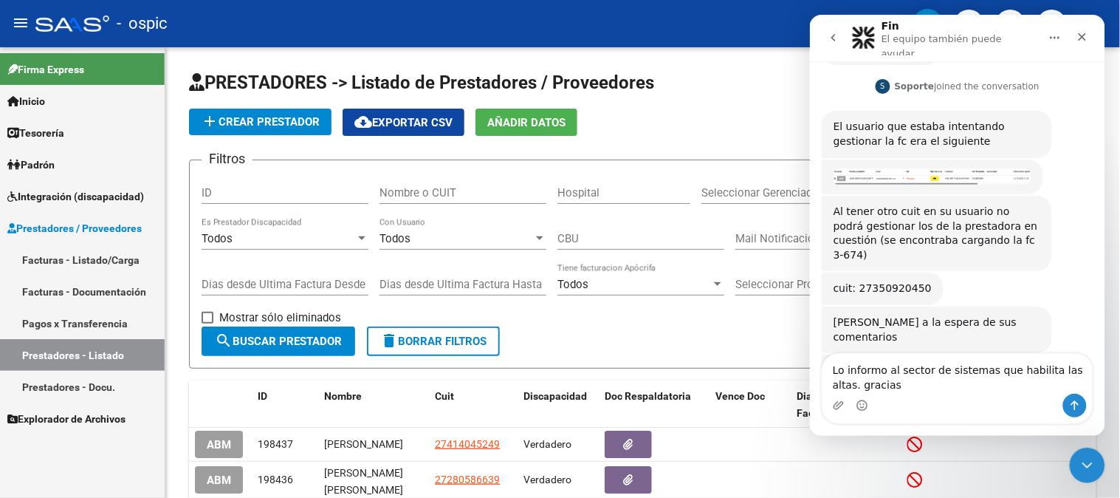
type textarea "Lo informo al sector de sistemas que habilita las altas. gracias."
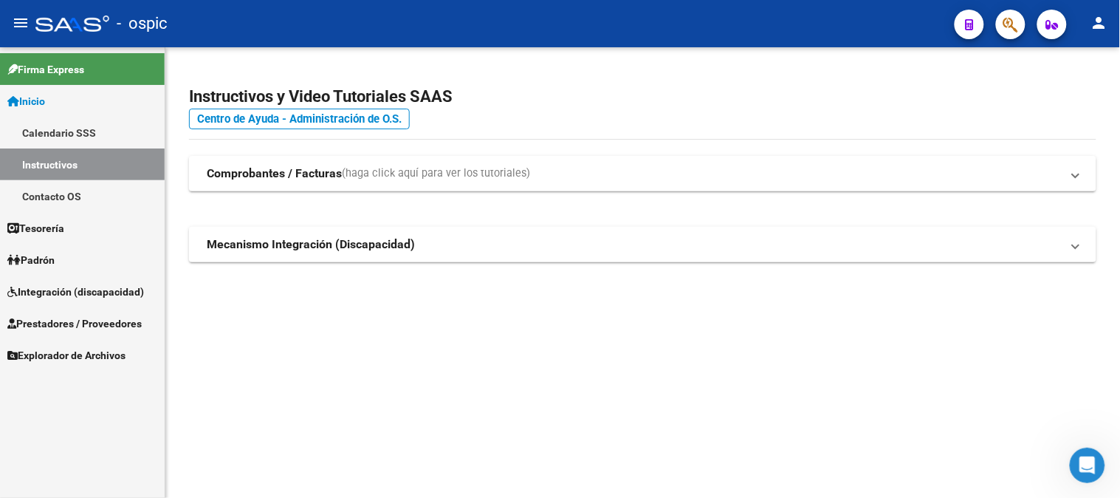
click at [69, 322] on span "Prestadores / Proveedores" at bounding box center [74, 323] width 134 height 16
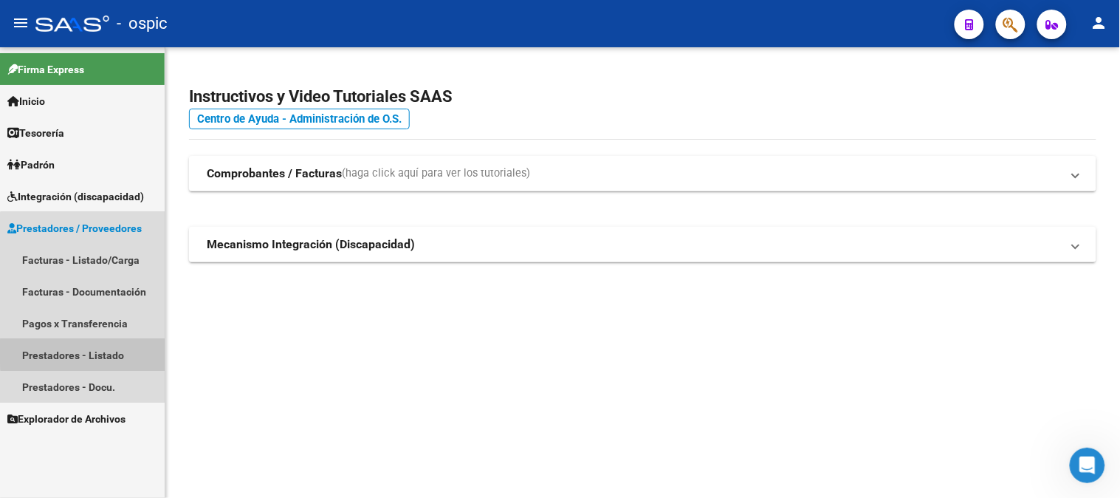
click at [105, 351] on link "Prestadores - Listado" at bounding box center [82, 355] width 165 height 32
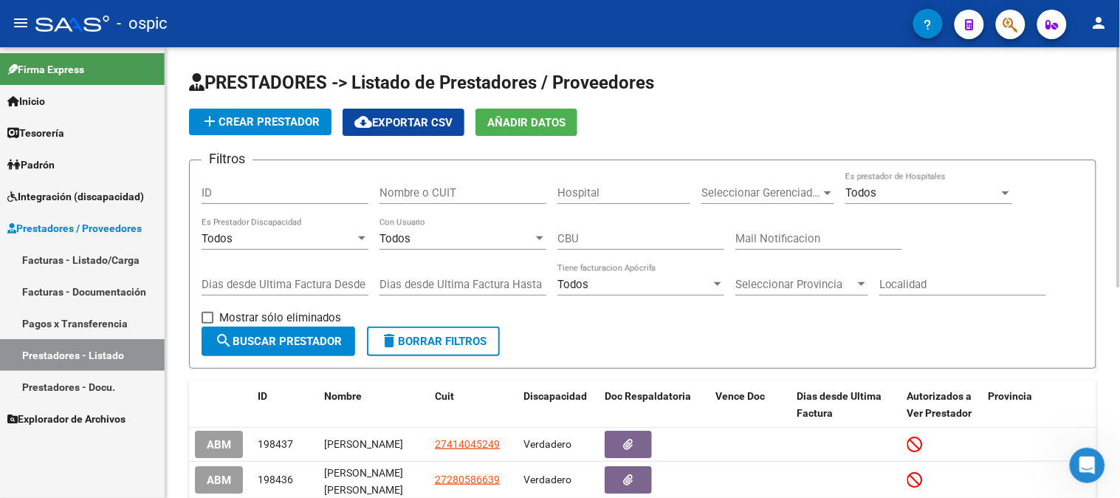
click at [489, 194] on input "Nombre o CUIT" at bounding box center [463, 192] width 167 height 13
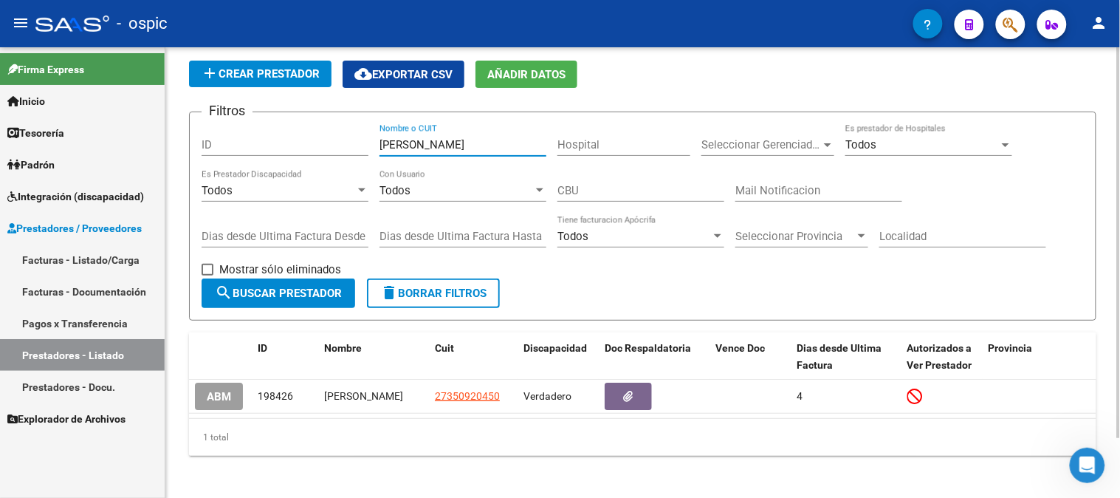
scroll to position [69, 0]
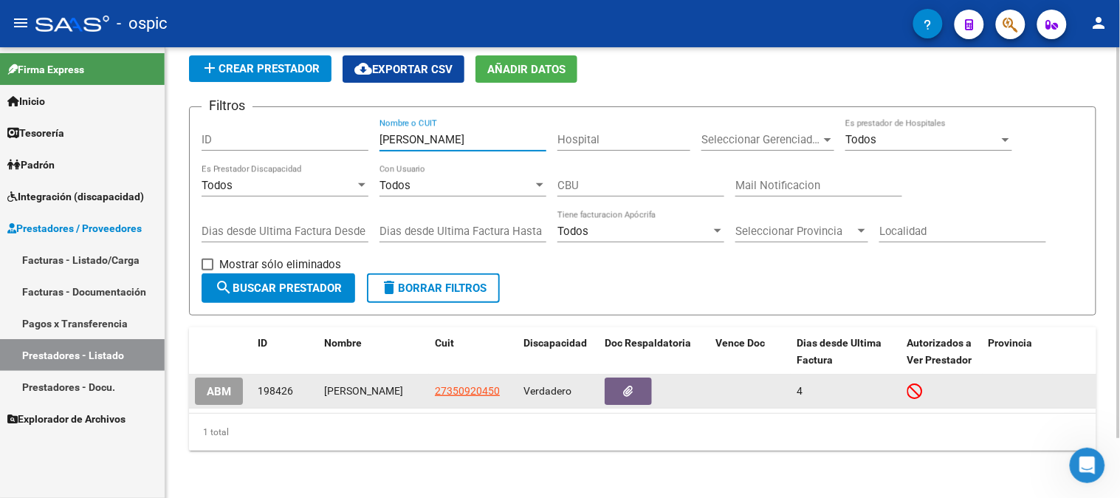
type input "lacasa"
click at [229, 385] on span "ABM" at bounding box center [219, 391] width 24 height 13
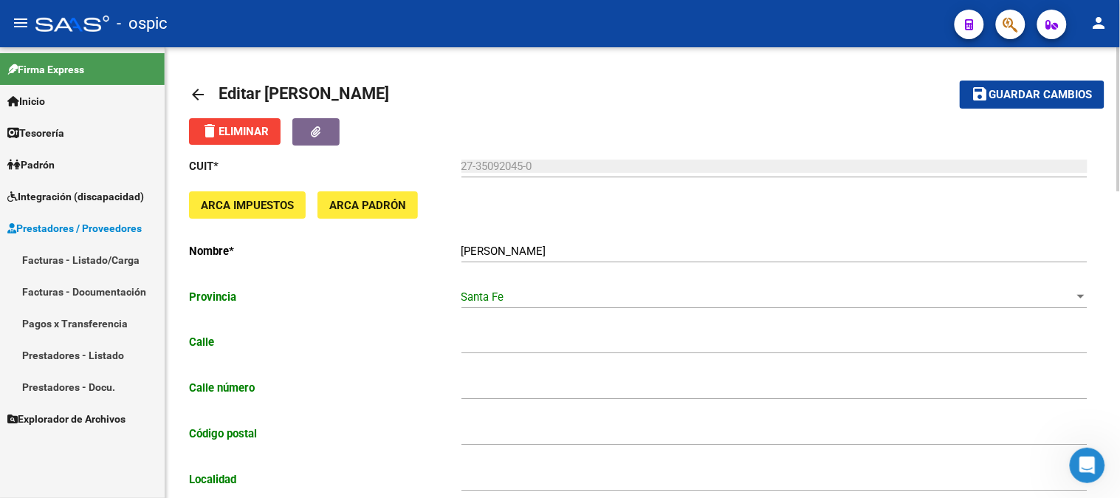
type input "BARRIO [GEOGRAPHIC_DATA] - VIV"
type input "29"
type input "3000"
type input "[GEOGRAPHIC_DATA]"
type input "869090"
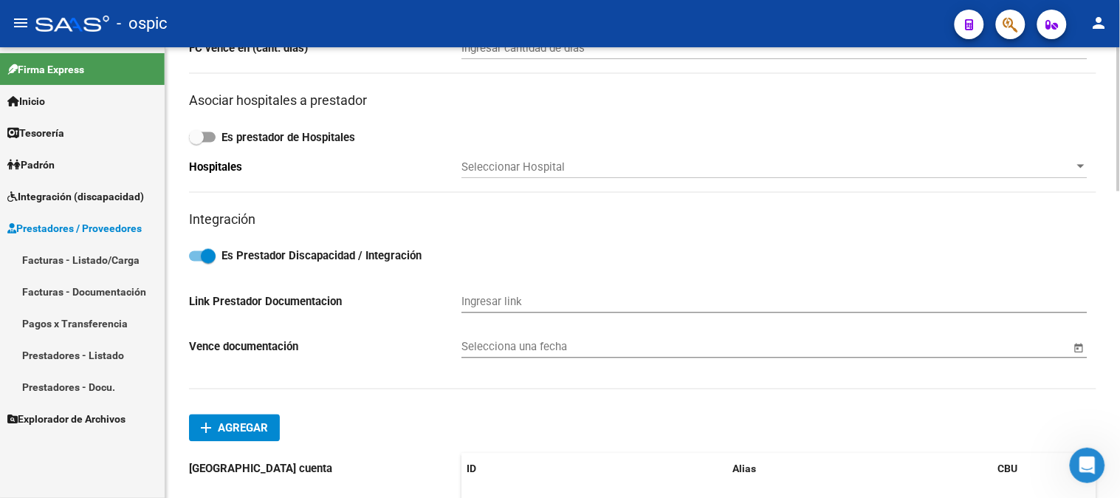
scroll to position [574, 0]
